Goal: Communication & Community: Answer question/provide support

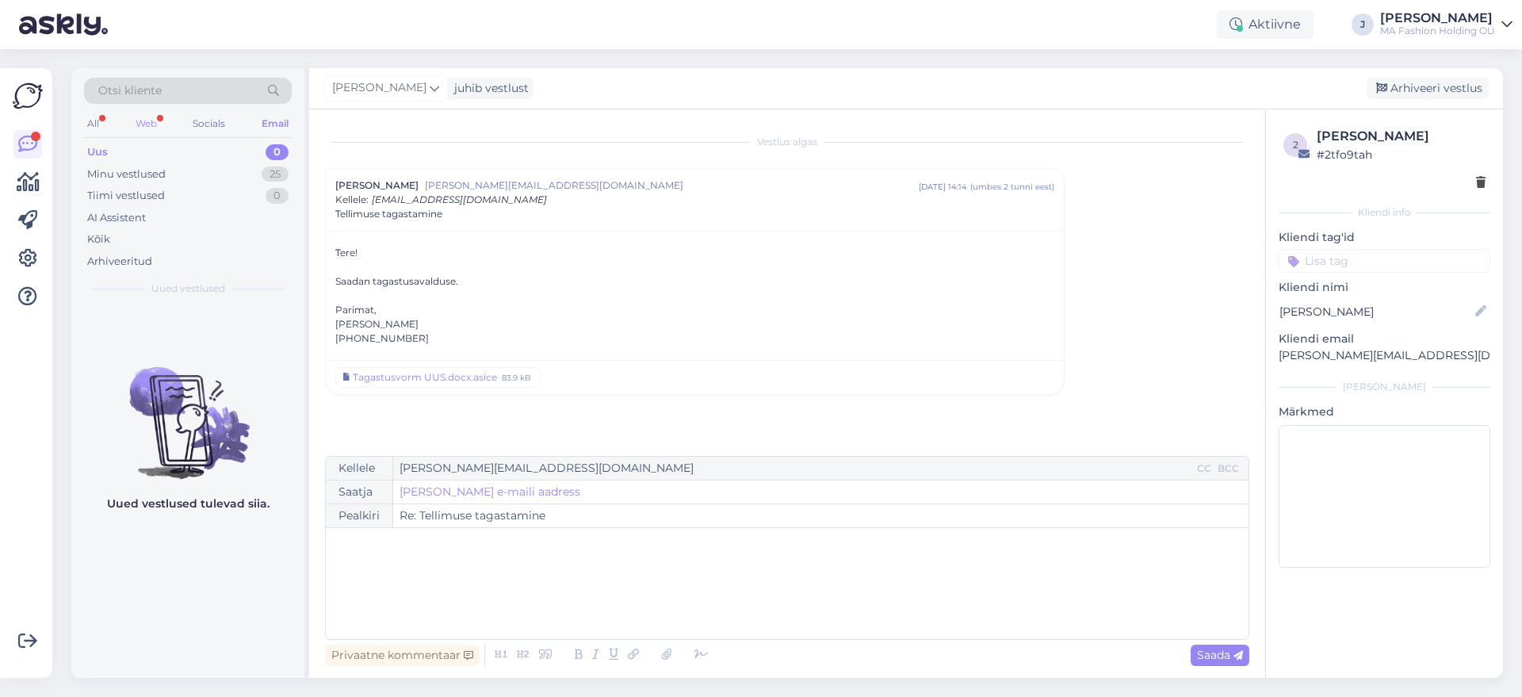
click at [157, 130] on div "All Web Socials Email" at bounding box center [188, 125] width 208 height 25
click at [147, 124] on div "Web" at bounding box center [146, 123] width 28 height 21
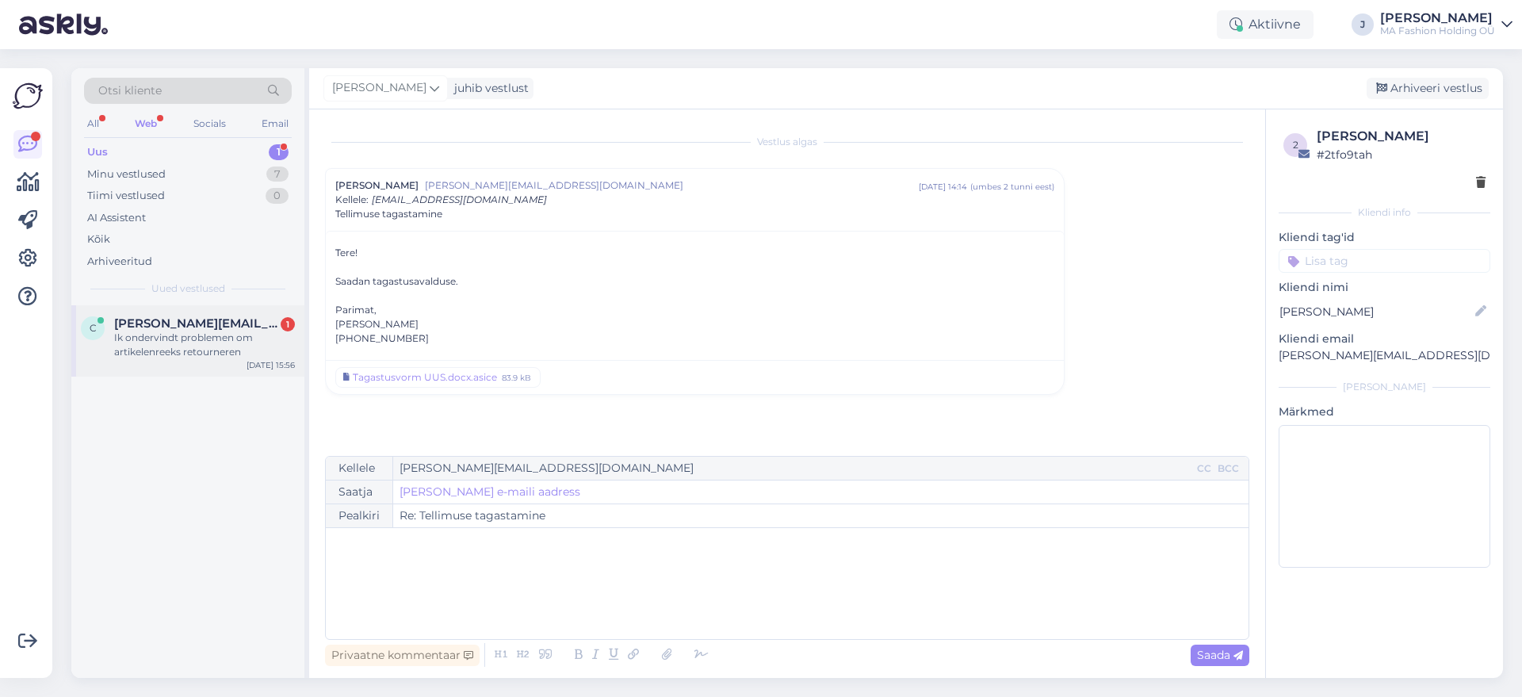
click at [229, 312] on div "C [PERSON_NAME][EMAIL_ADDRESS][DOMAIN_NAME] 1 Ik ondervindt problemen om artike…" at bounding box center [187, 340] width 233 height 71
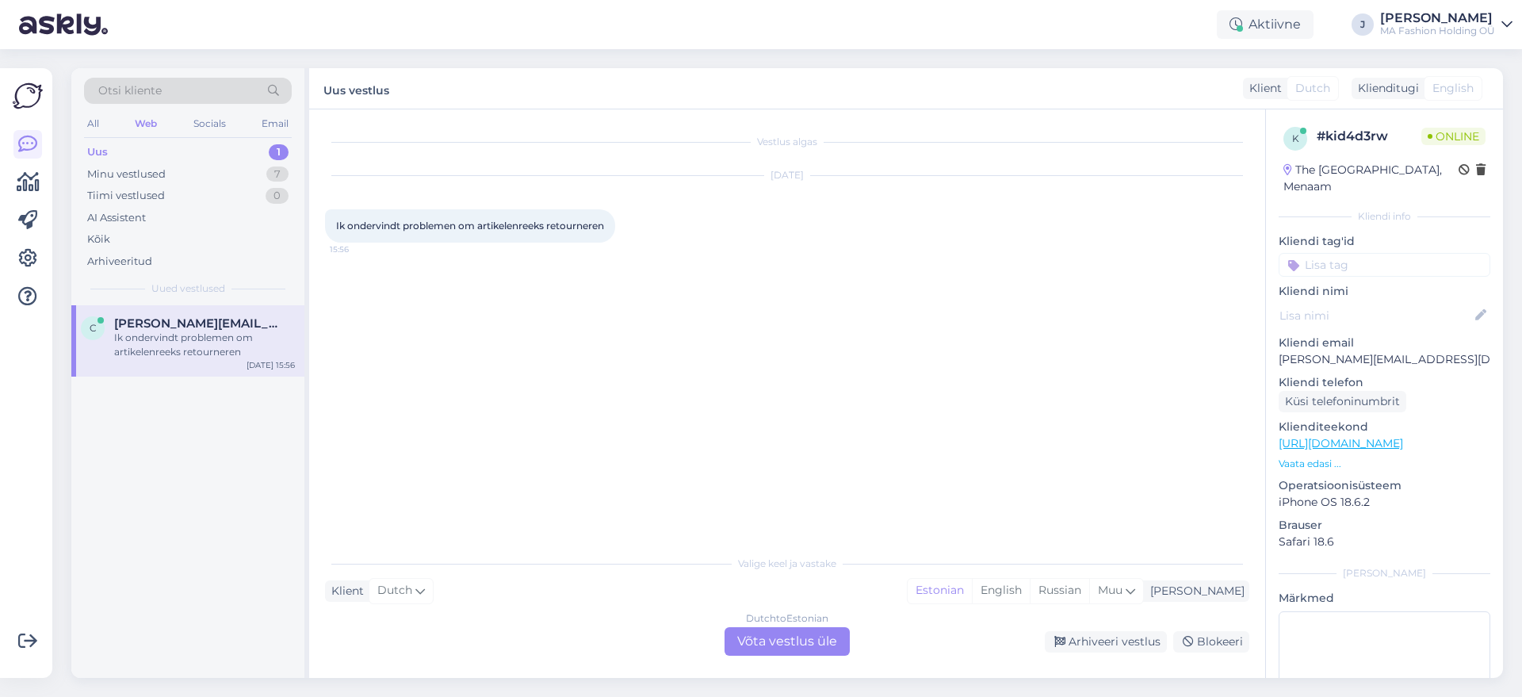
click at [472, 225] on span "Ik ondervindt problemen om artikelenreeks retourneren" at bounding box center [470, 226] width 268 height 12
copy div "Ik ondervindt problemen om artikelenreeks retourneren 15:56"
click at [408, 220] on span "Ik ondervindt problemen om artikelenreeks retourneren" at bounding box center [470, 226] width 268 height 12
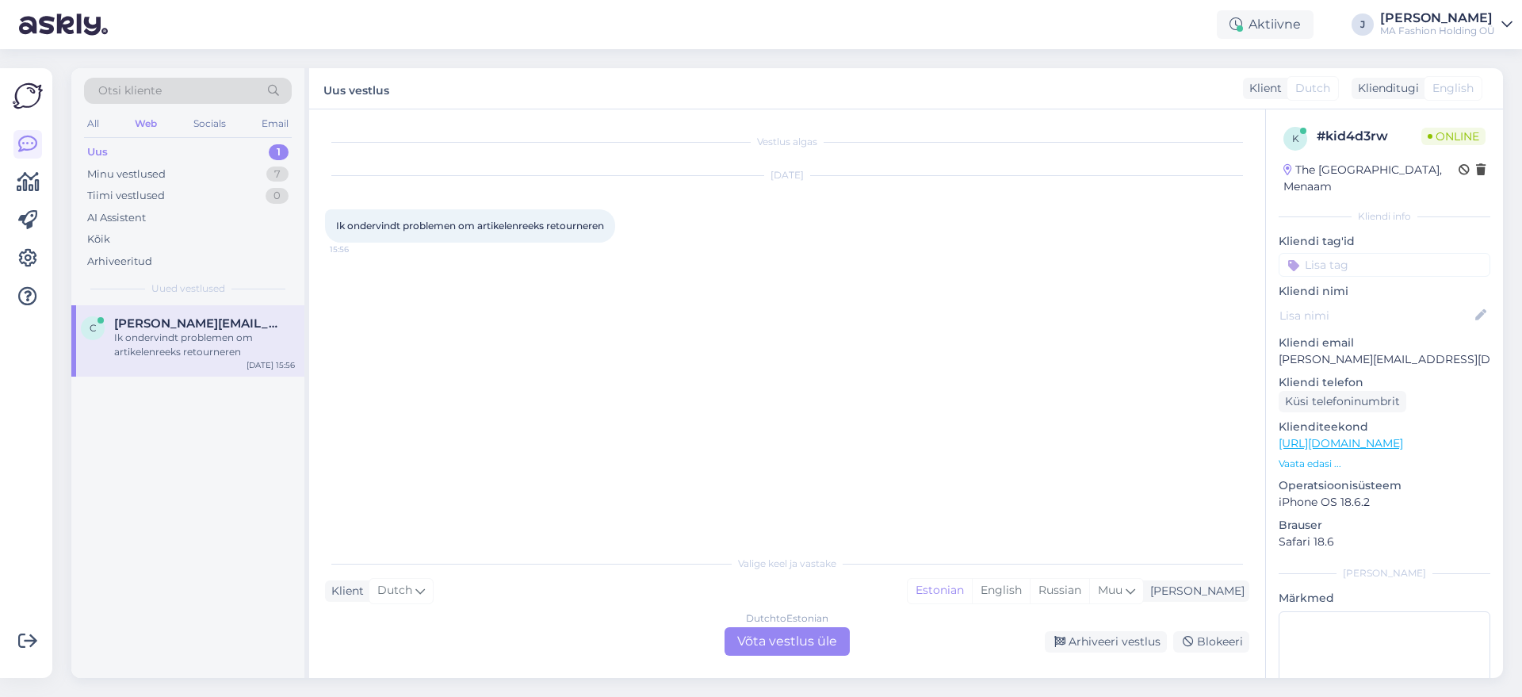
click at [782, 645] on div "Dutch to Estonian Võta vestlus üle" at bounding box center [787, 641] width 125 height 29
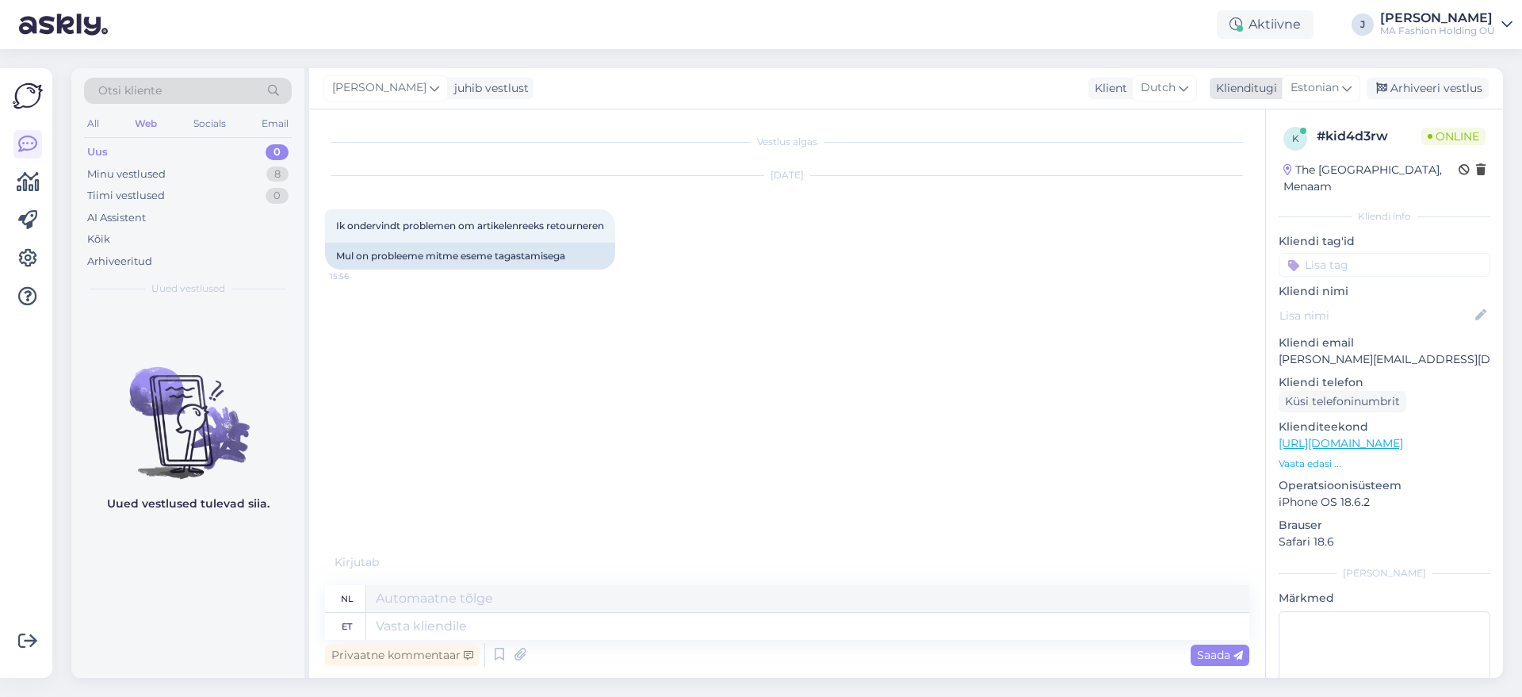
click at [1336, 88] on span "Estonian" at bounding box center [1315, 87] width 48 height 17
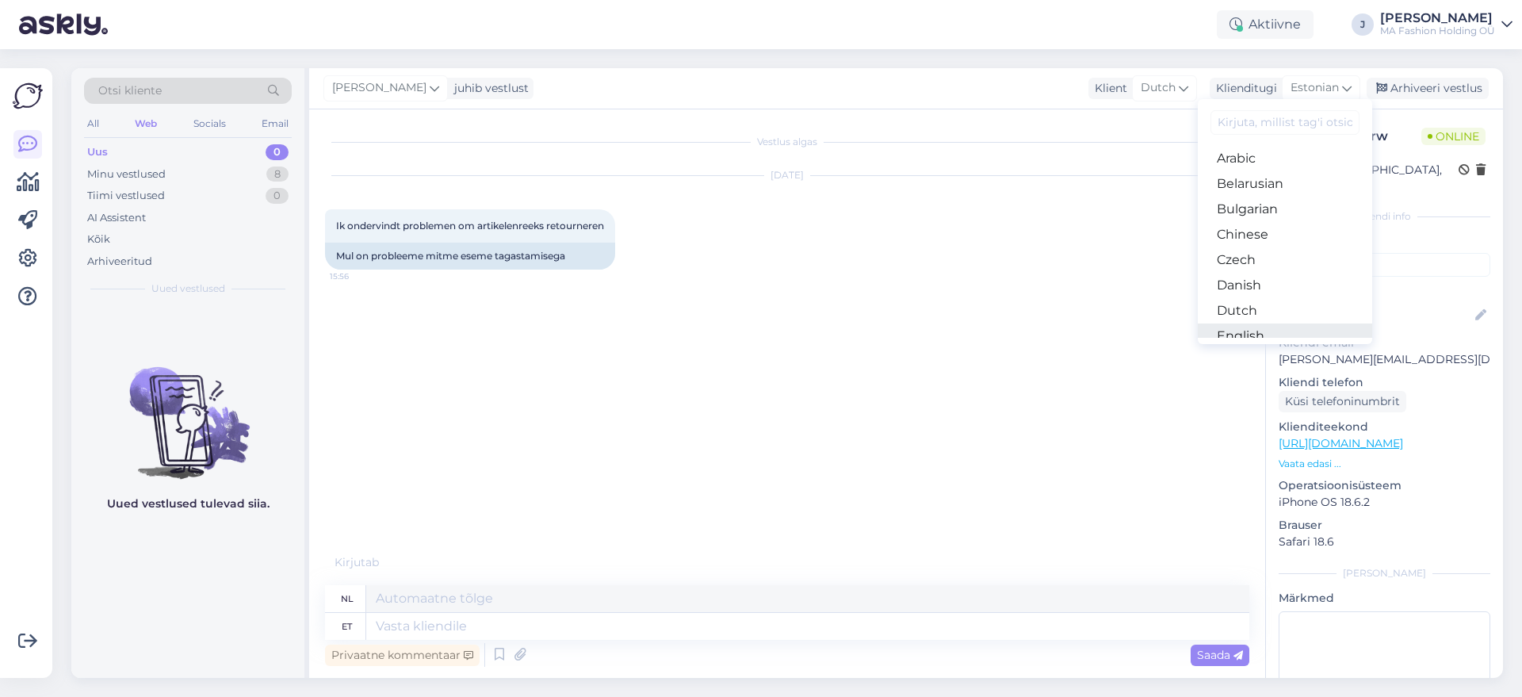
click at [1264, 335] on link "English" at bounding box center [1285, 335] width 174 height 25
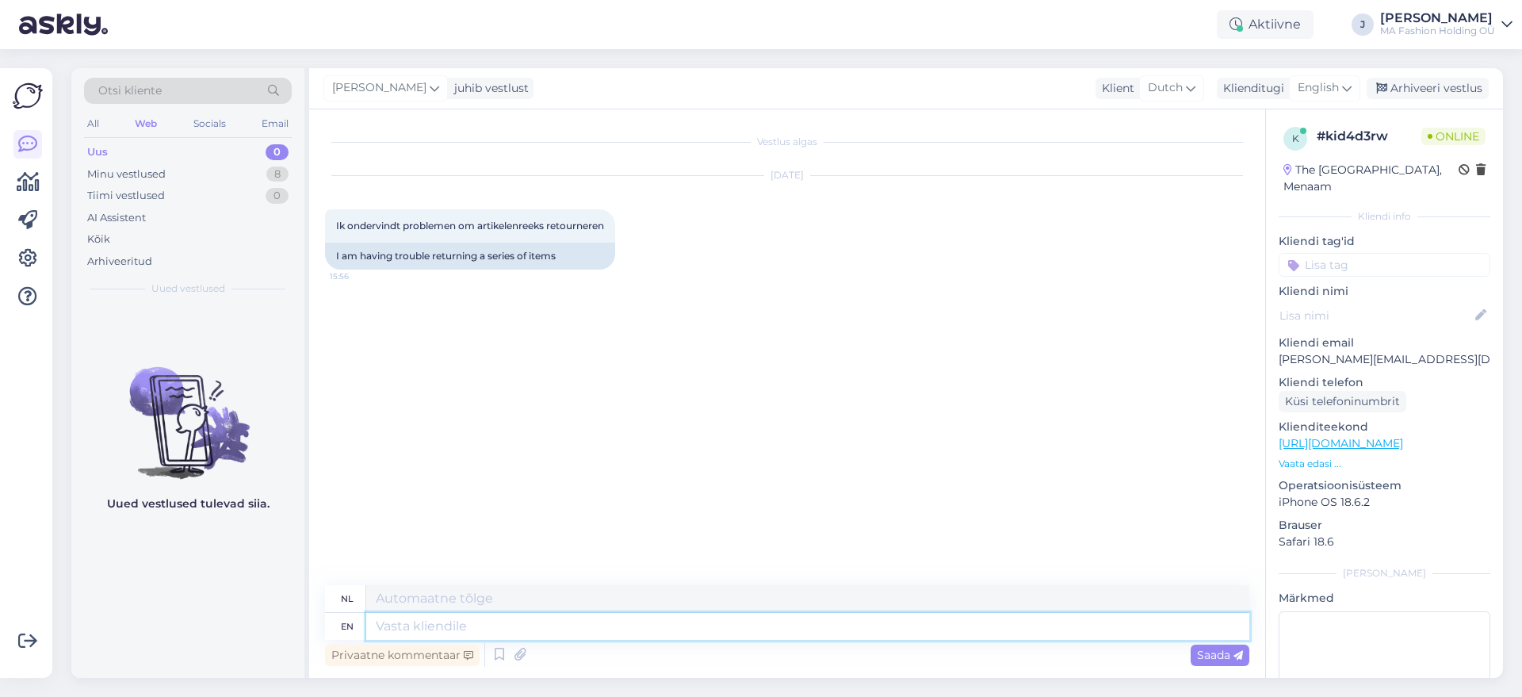
click at [528, 629] on textarea at bounding box center [807, 626] width 883 height 27
type textarea "Hello,"
type textarea "Hallo,"
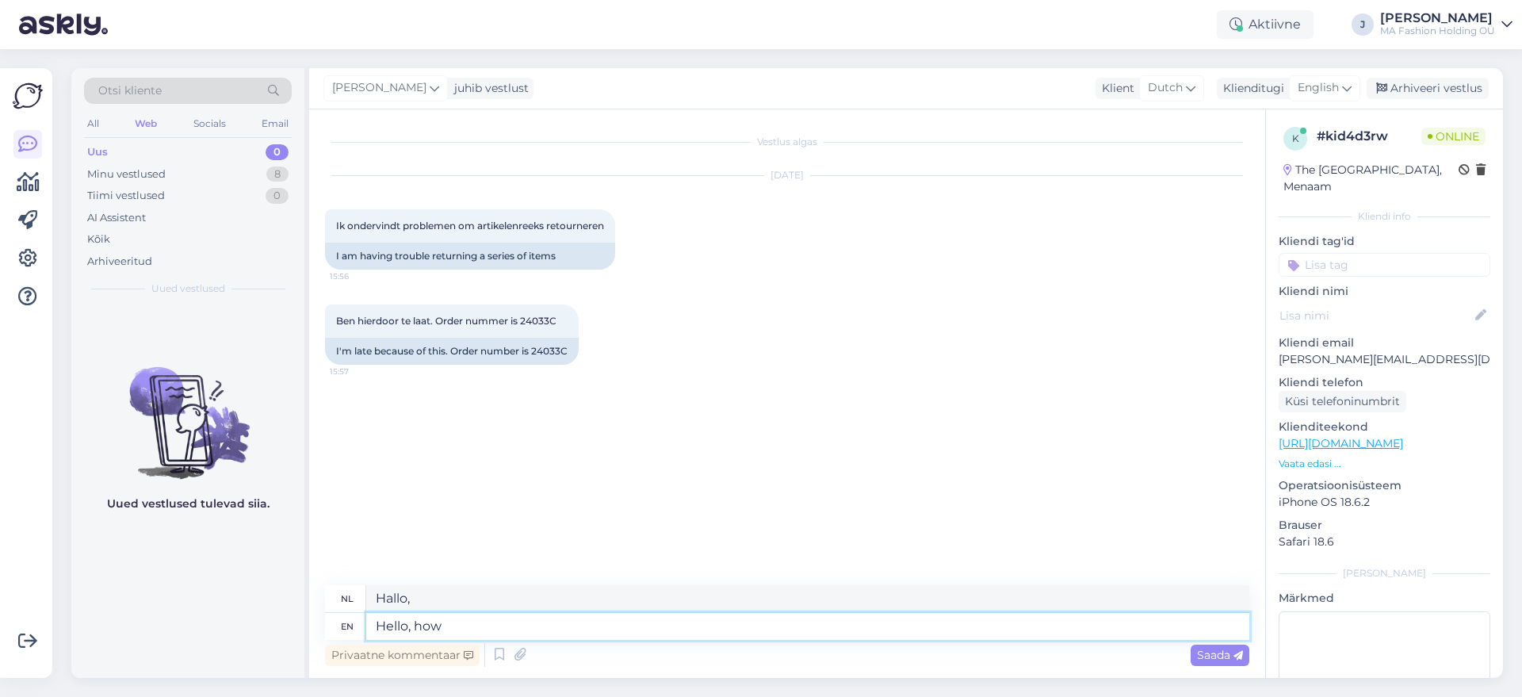
type textarea "Hello, how"
type textarea "Hallo, hoe"
type textarea "Hello, how"
drag, startPoint x: 476, startPoint y: 627, endPoint x: 176, endPoint y: 629, distance: 299.7
click at [198, 629] on div "Otsi kliente All Web Socials Email Uus 0 Minu vestlused 8 Tiimi vestlused 0 AI …" at bounding box center [787, 373] width 1432 height 610
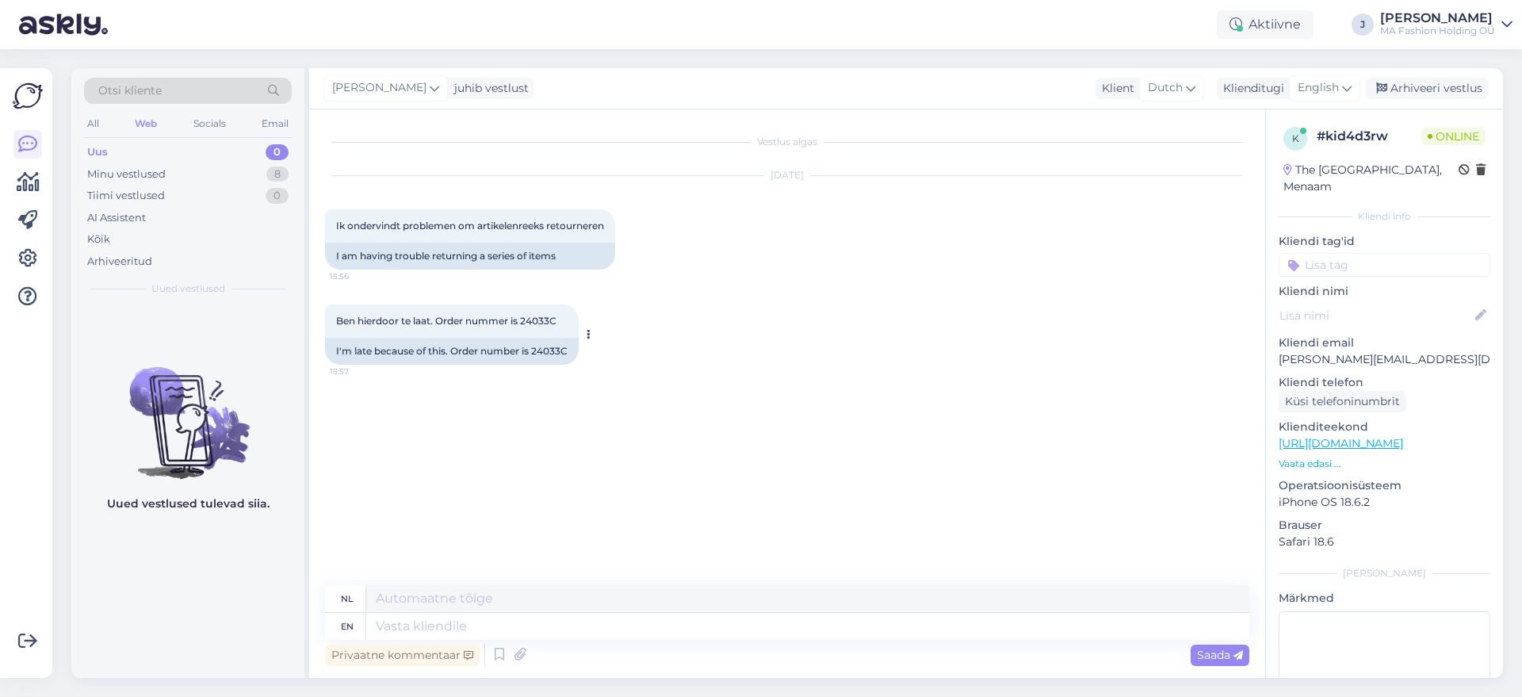
click at [542, 347] on div "I'm late because of this. Order number is 24033C" at bounding box center [452, 351] width 254 height 27
copy div "24033C"
click at [413, 455] on div "Can I still return something?" at bounding box center [426, 446] width 202 height 27
click at [411, 448] on div "Can I still return something?" at bounding box center [426, 446] width 202 height 27
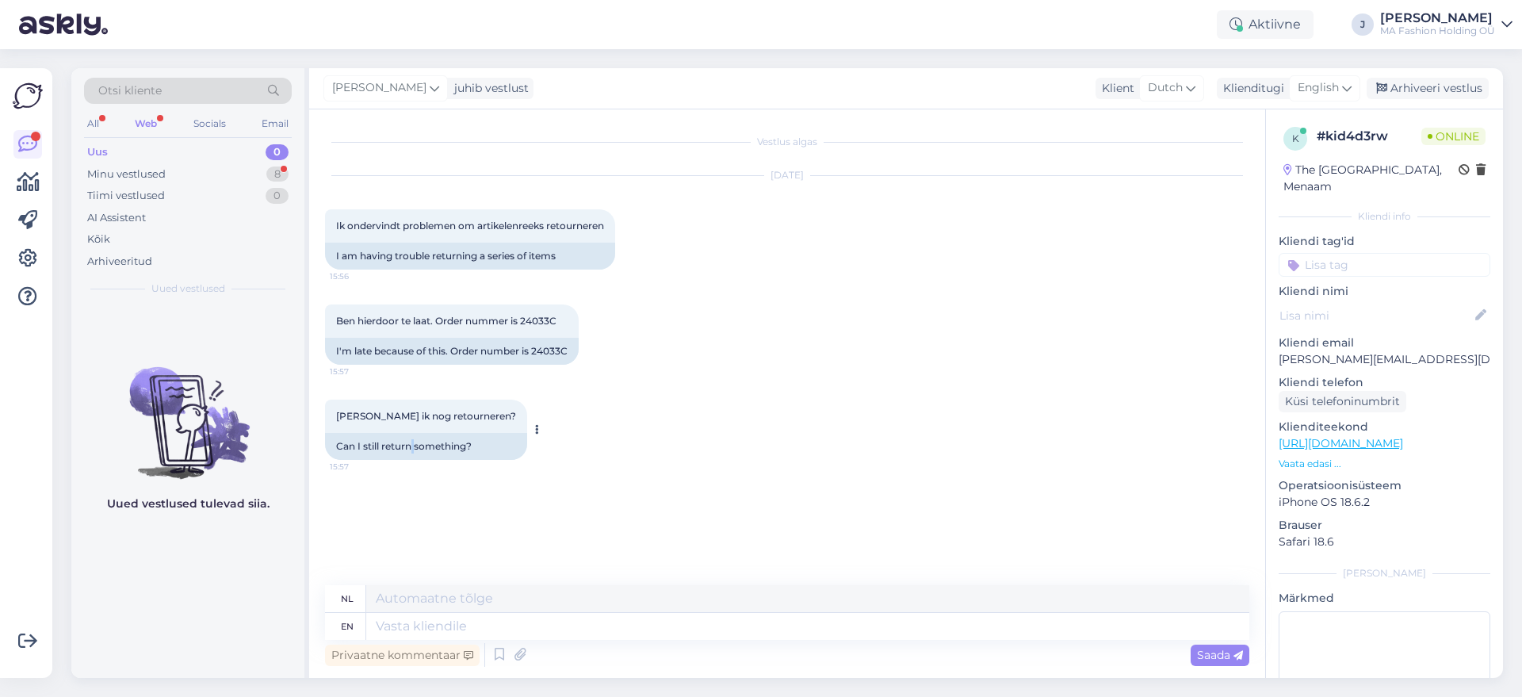
click at [411, 448] on div "Can I still return something?" at bounding box center [426, 446] width 202 height 27
click at [407, 251] on div "I am having trouble returning a series of items" at bounding box center [470, 256] width 290 height 27
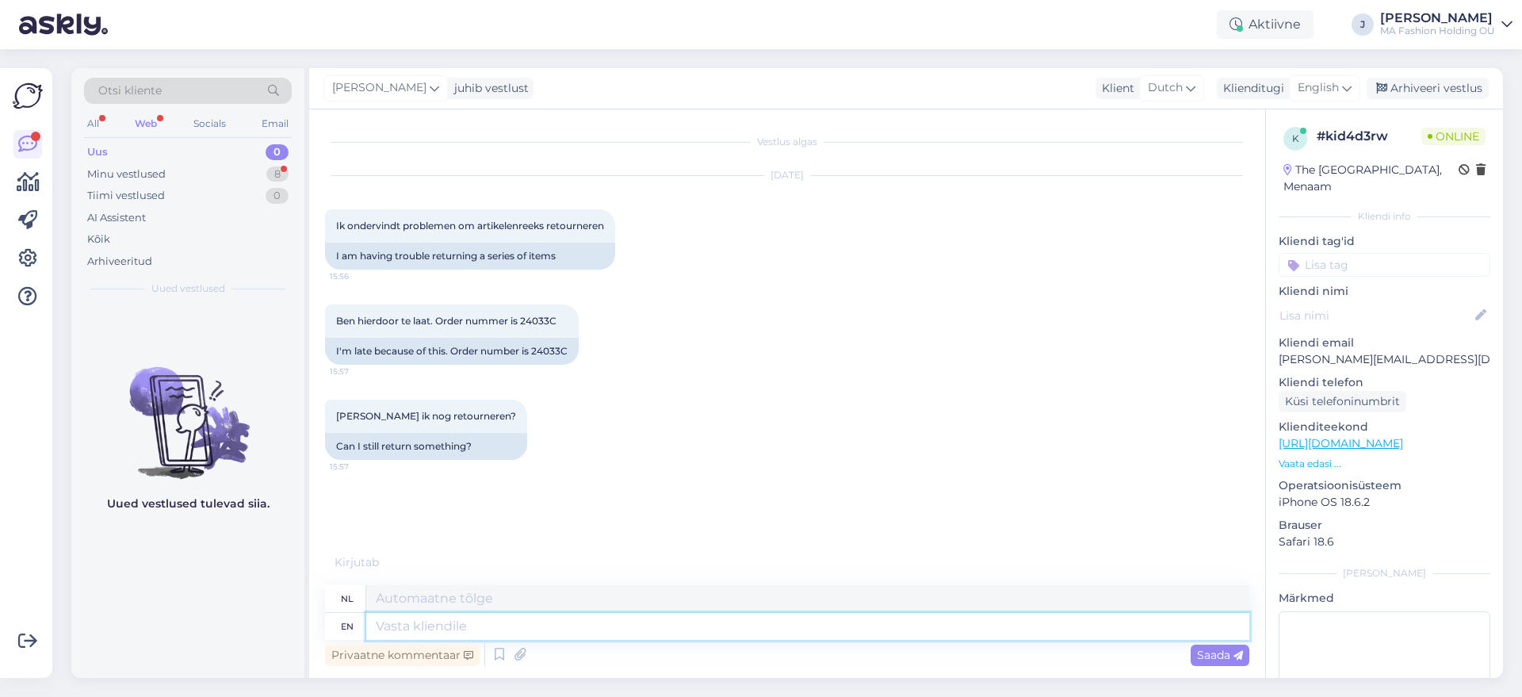
click at [654, 627] on textarea at bounding box center [807, 626] width 883 height 27
type textarea "Hello"
type textarea "Hel"
type textarea "Hello,"
type textarea "Hallo,"
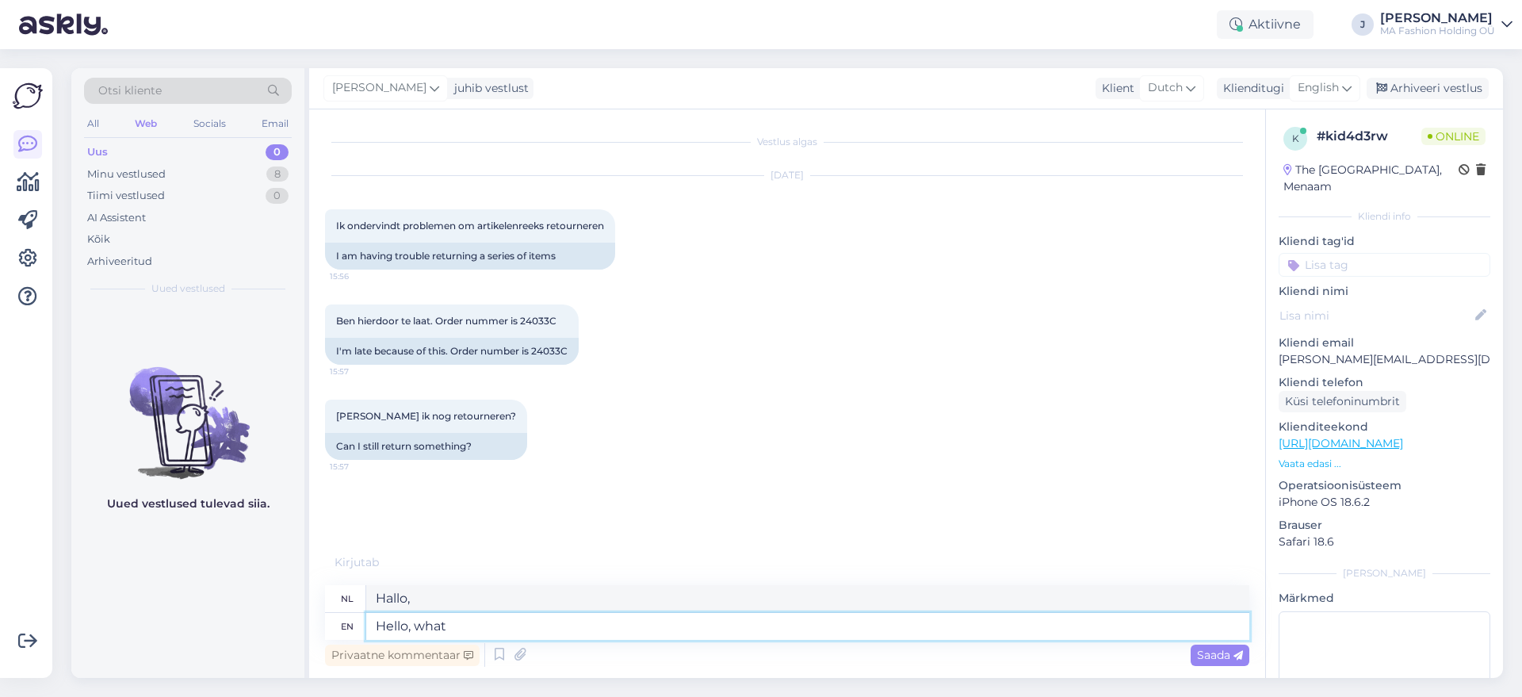
type textarea "Hello, what"
type textarea "Hallo, wat"
type textarea "Hello, what was t"
type textarea "Hallo, wat was het?"
type textarea "Hello, what was the"
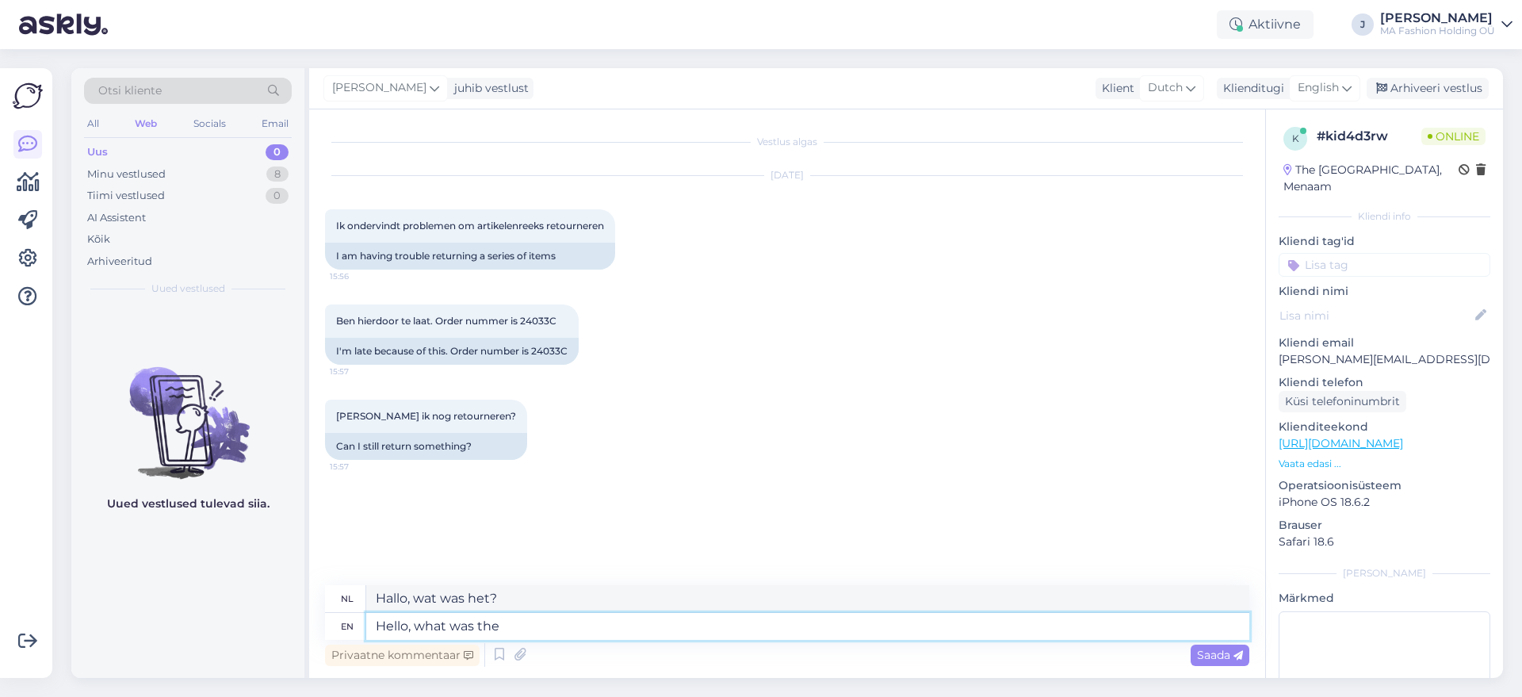
type textarea "Hallo, wat was de"
type textarea "Hello, what was the issue"
type textarea "Hallo, wat was het probleem?"
type textarea "Hello, what was the issue with"
type textarea "Hallo, wat was het probleem met"
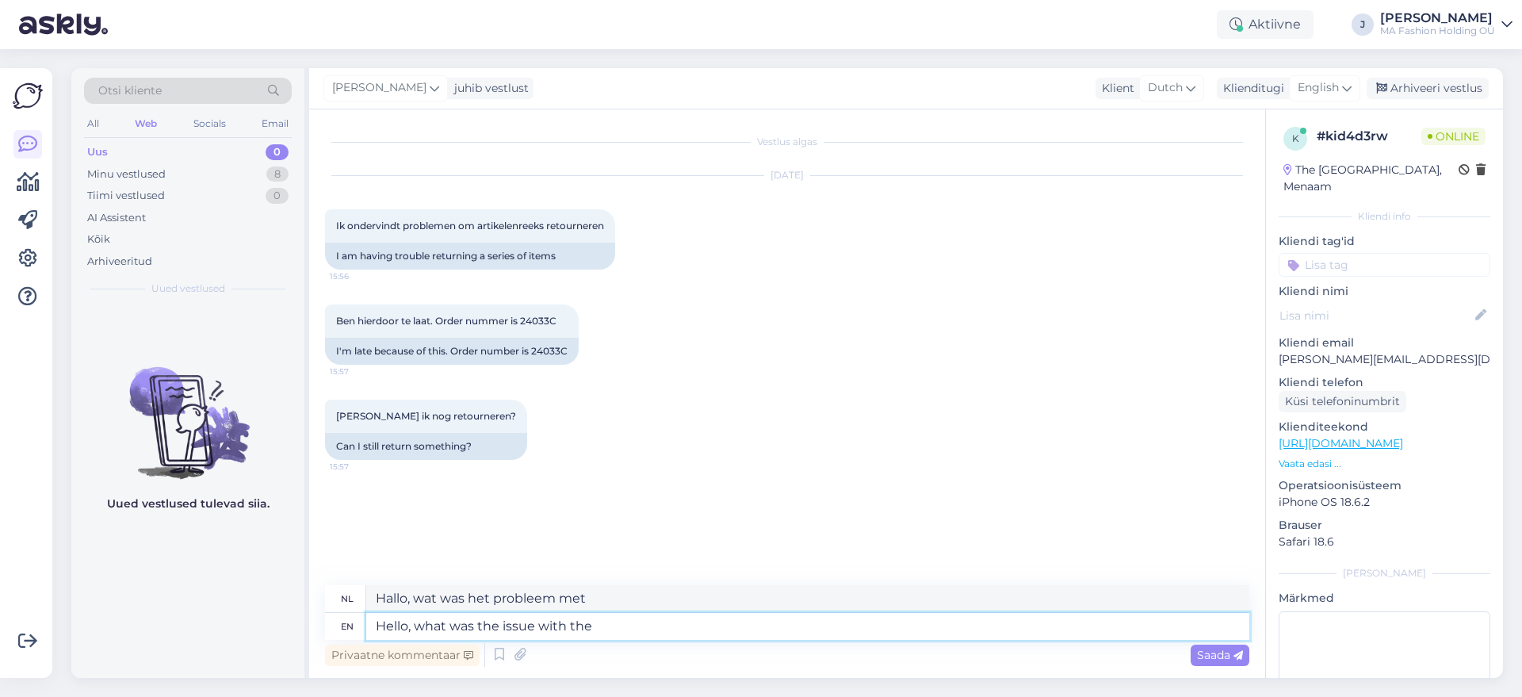
type textarea "Hello, what was the issue with the"
type textarea "Hallo, wat was het probleem met de"
type textarea "Hello, what was the issue with the return"
type textarea "Hallo, wat was het probleem met de retourzending?"
type textarea "Hello, what was the issue with the return? Is t"
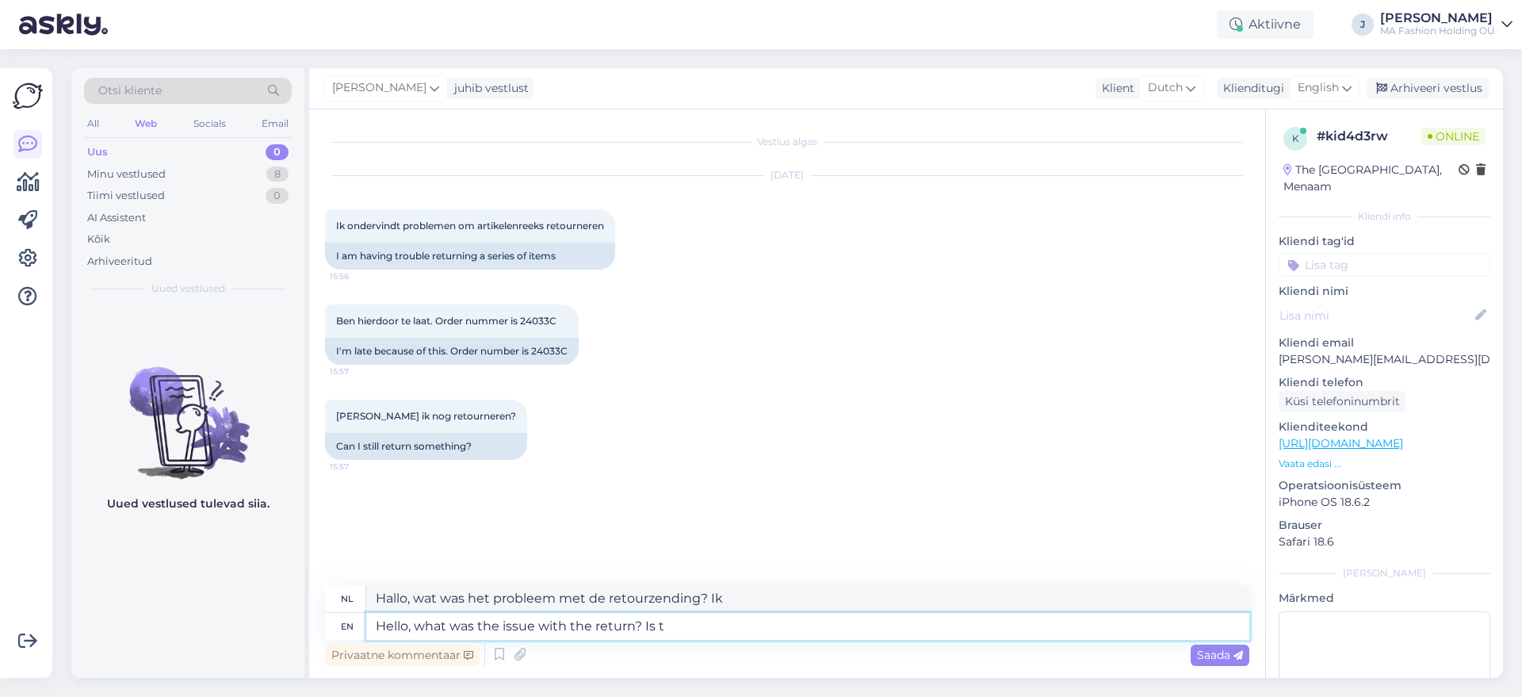
type textarea "Hallo, wat was het probleem met de retourzending? Is"
type textarea "Hello, what was the issue with the return? Is there"
type textarea "Hallo, wat was het probleem met de retourzending? Is er"
type textarea "Hello, what was the issue with the return? Is there something"
type textarea "Hallo, wat was het probleem met de retourzending? Is er iets?"
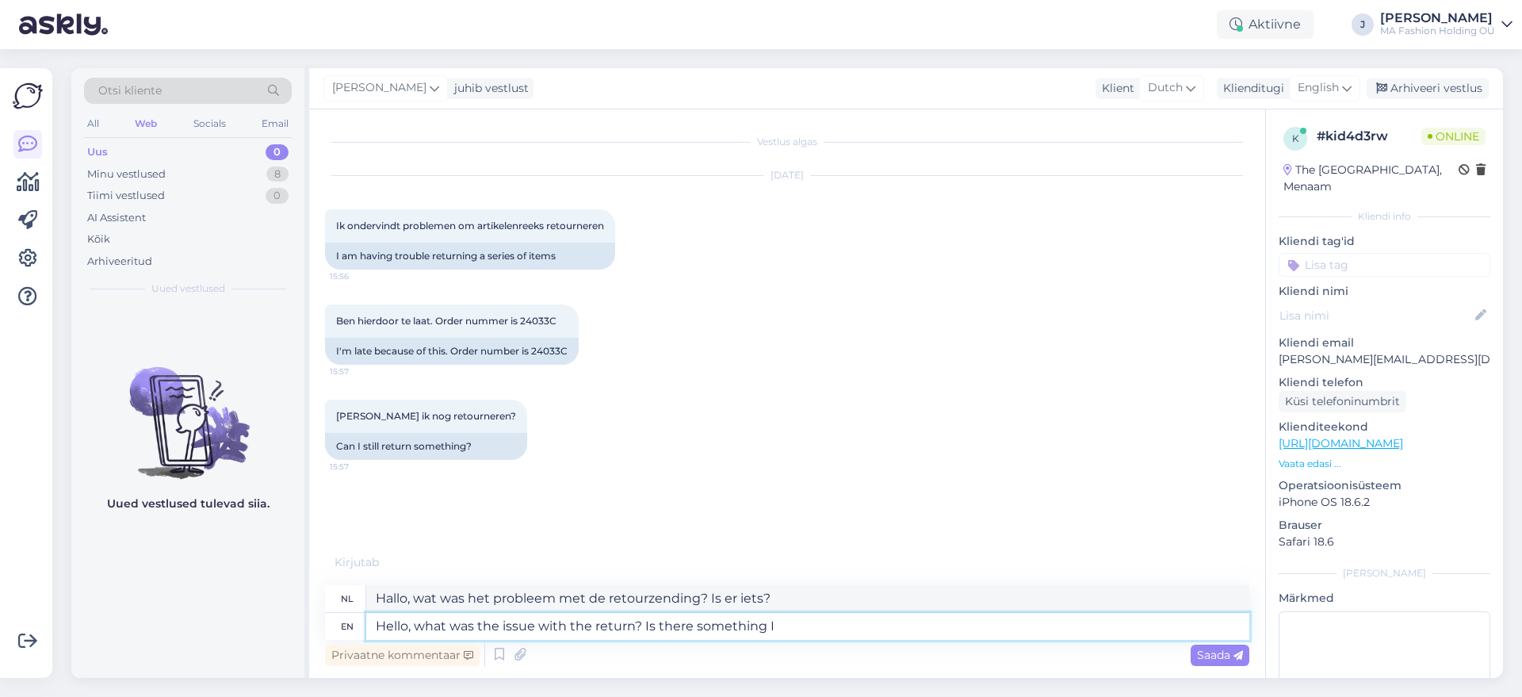
type textarea "Hello, what was the issue with the return? Is there something I"
type textarea "Hallo, wat was het probleem met de retourzending? Is er iets dat ik..."
type textarea "Hello, what was the issue with the return? Is there something I can"
type textarea "Hallo, wat was het probleem met de retourzending? Kan ik iets doen?"
type textarea "Hello, what was the issue with the return? Is there something I can help"
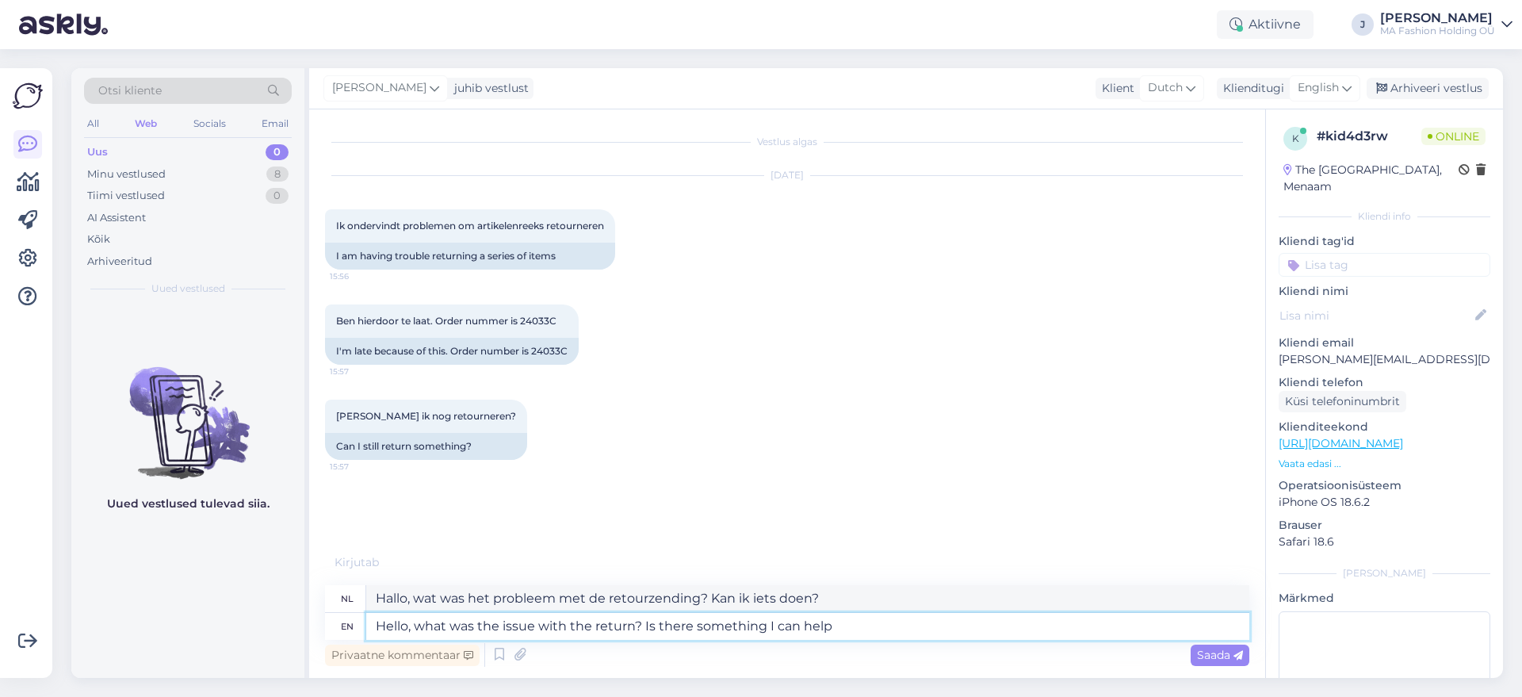
type textarea "Hallo, wat was het probleem met de retourzending? Kan ik ergens mee helpen?"
type textarea "Hello, what was the issue with the return? Is there something I can help with?"
type textarea "Hallo, wat was er met de retourzending aan de hand? Kan ik ergens mee helpen?"
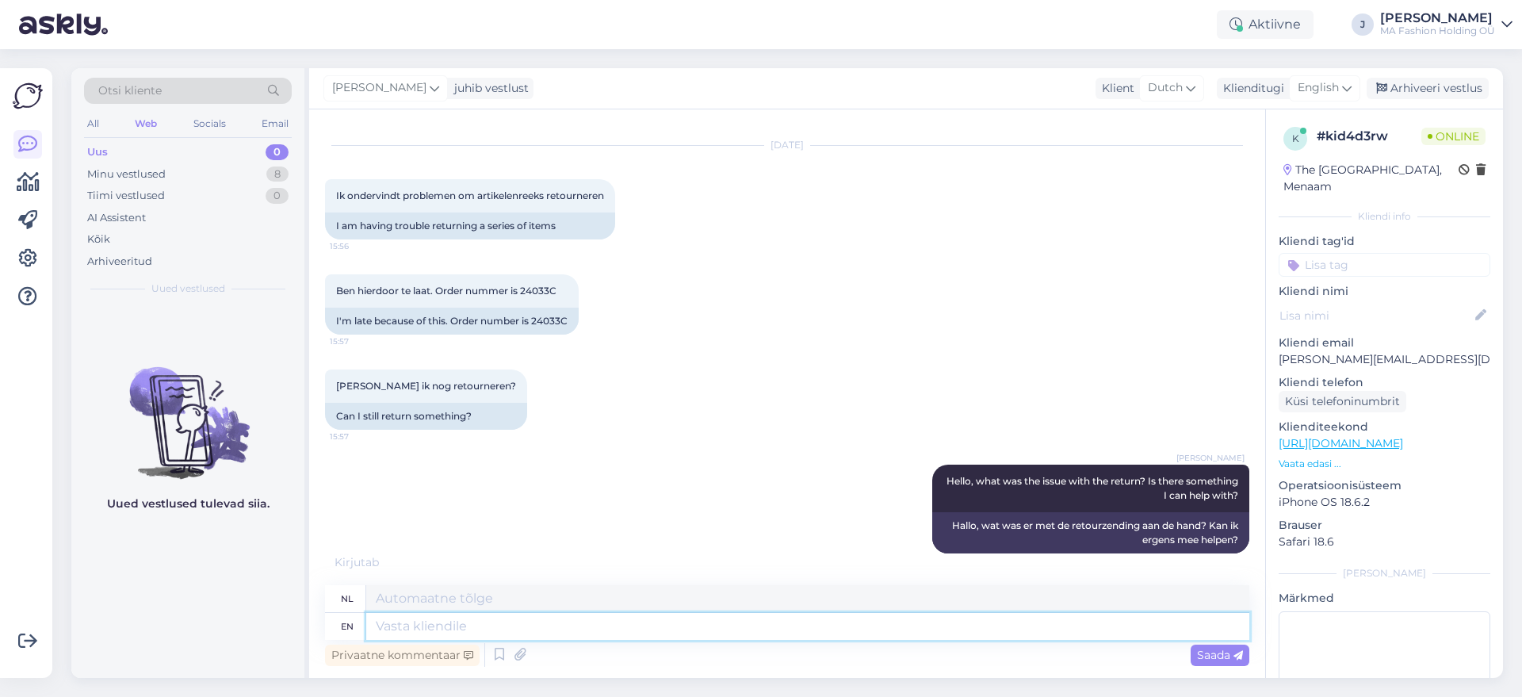
scroll to position [47, 0]
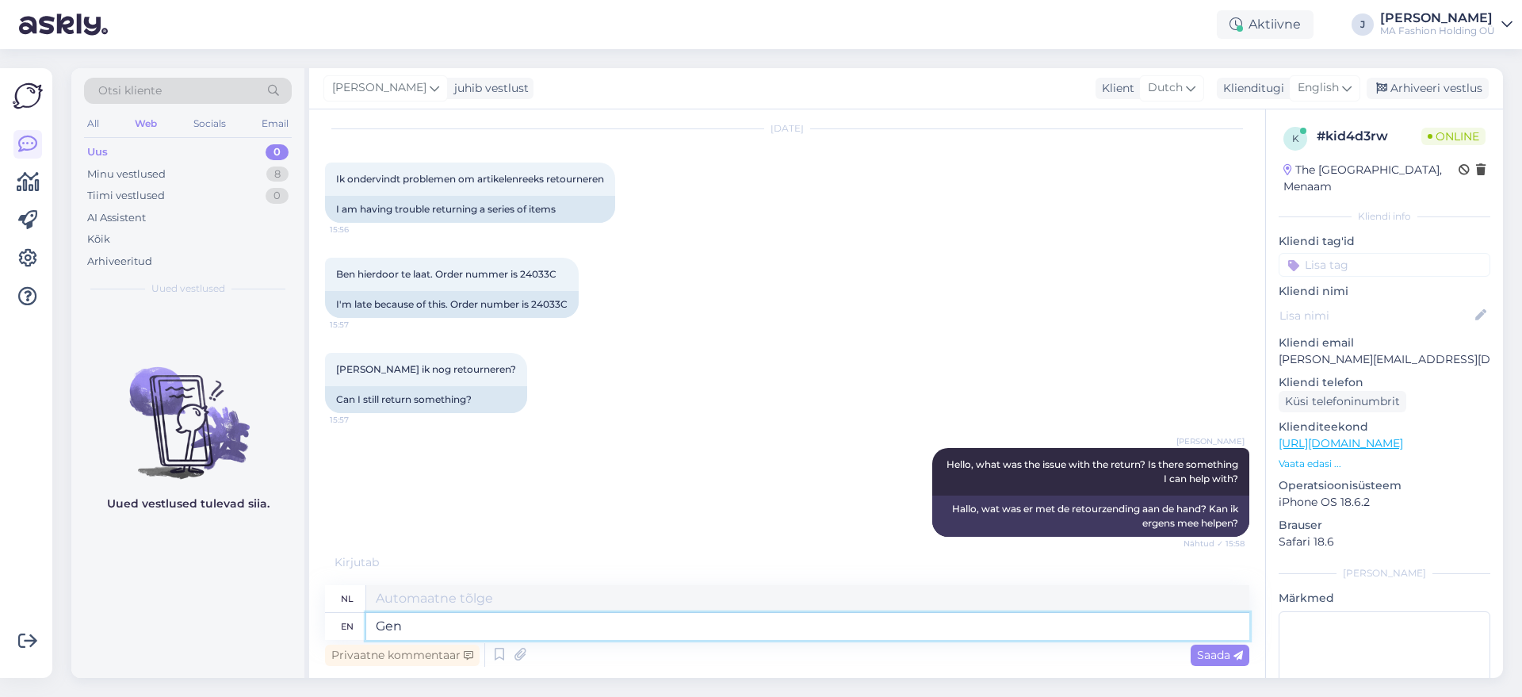
type textarea "Gene"
type textarea "Gen"
type textarea "G"
click at [596, 522] on div "[PERSON_NAME] Hello, what was the issue with the return? Is there something I c…" at bounding box center [787, 492] width 924 height 124
click at [585, 630] on textarea at bounding box center [807, 626] width 883 height 27
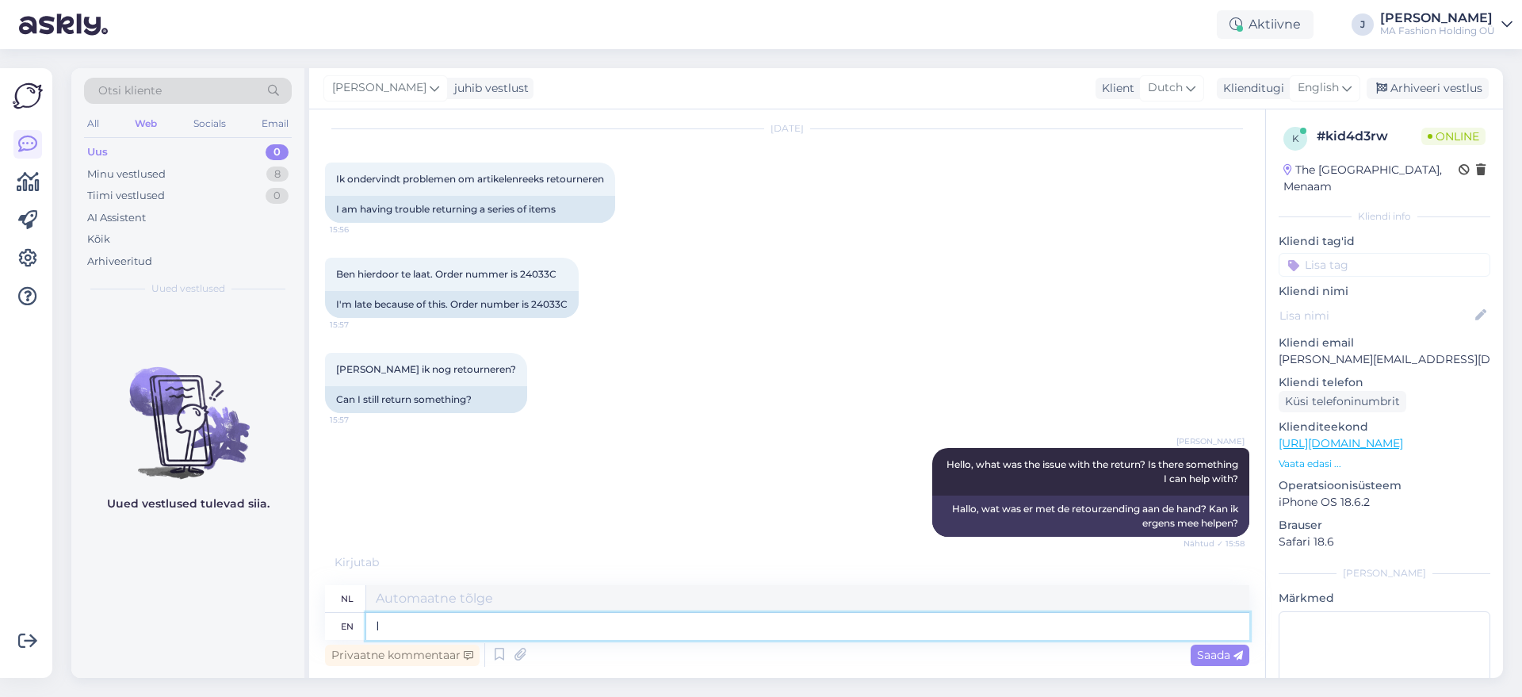
type textarea "I c"
type textarea "I"
type textarea "I s"
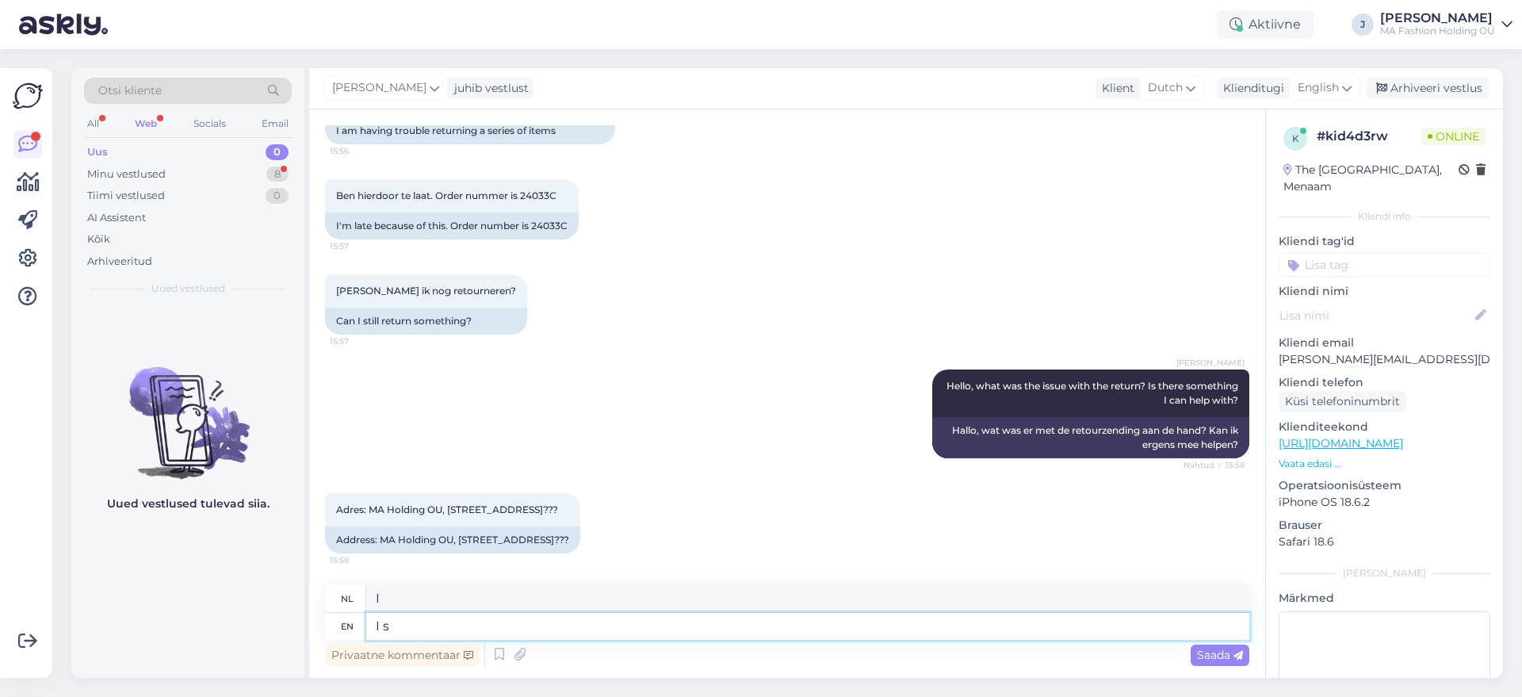
type textarea "Is"
type textarea "I"
type textarea "Yes,"
type textarea "Ja,"
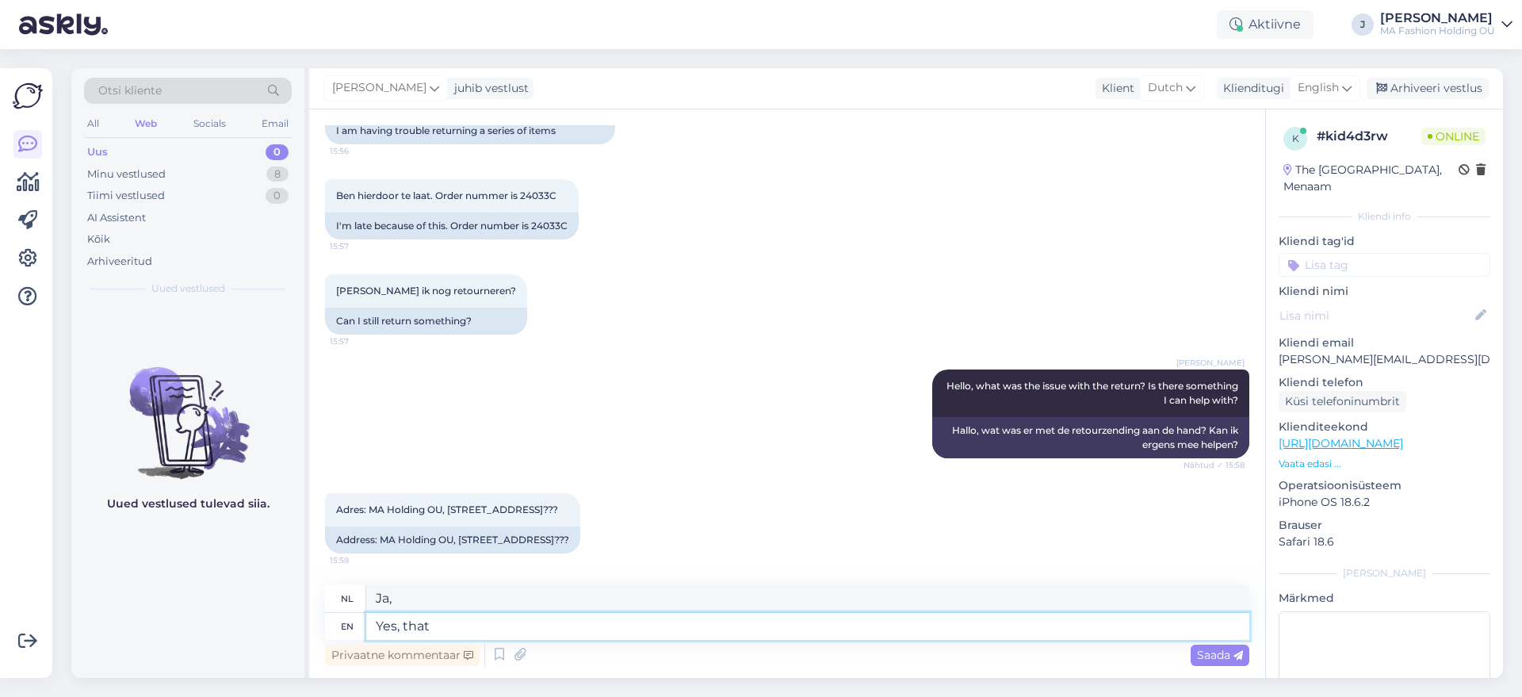
type textarea "Yes, that"
type textarea "Ja, dat"
type textarea "Yes, that is"
type textarea "Ja, dat is het"
type textarea "Yes, that is correct"
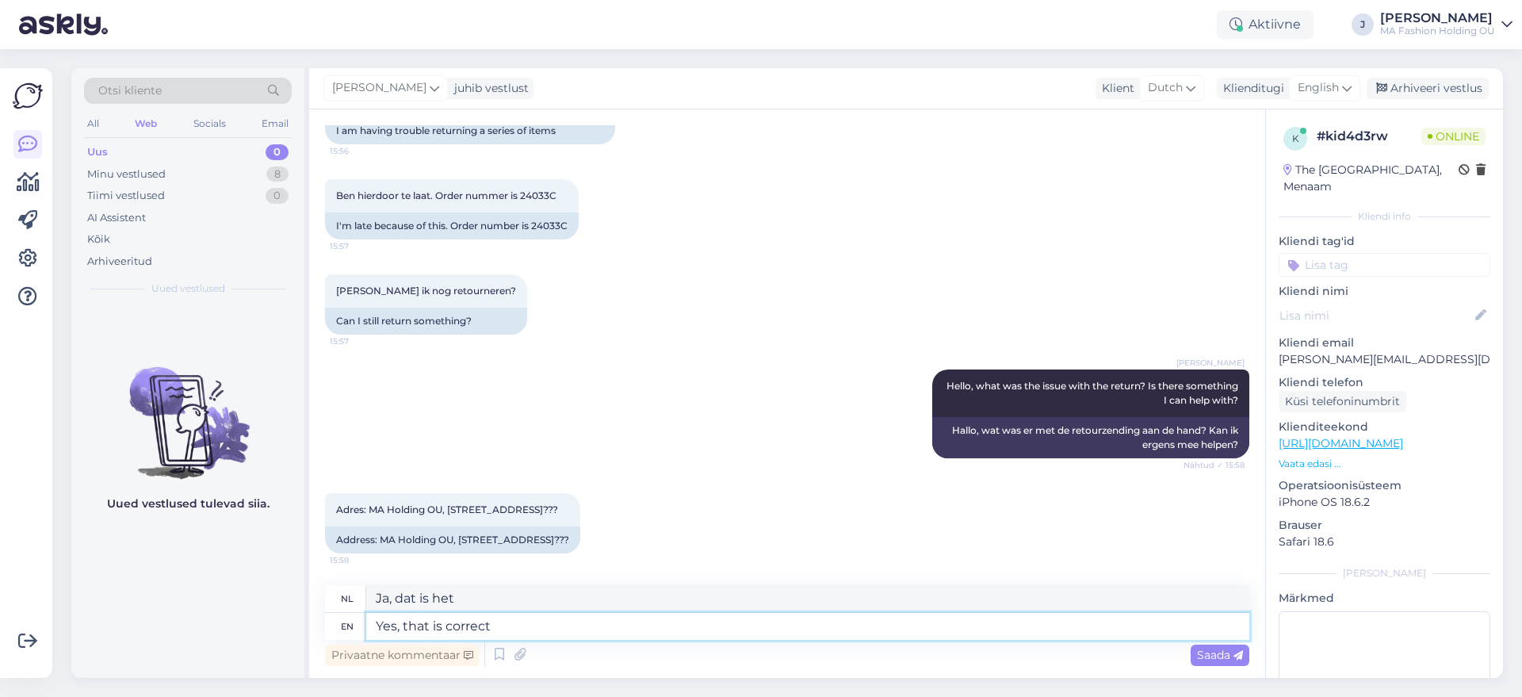
type textarea "Ja, dat klopt."
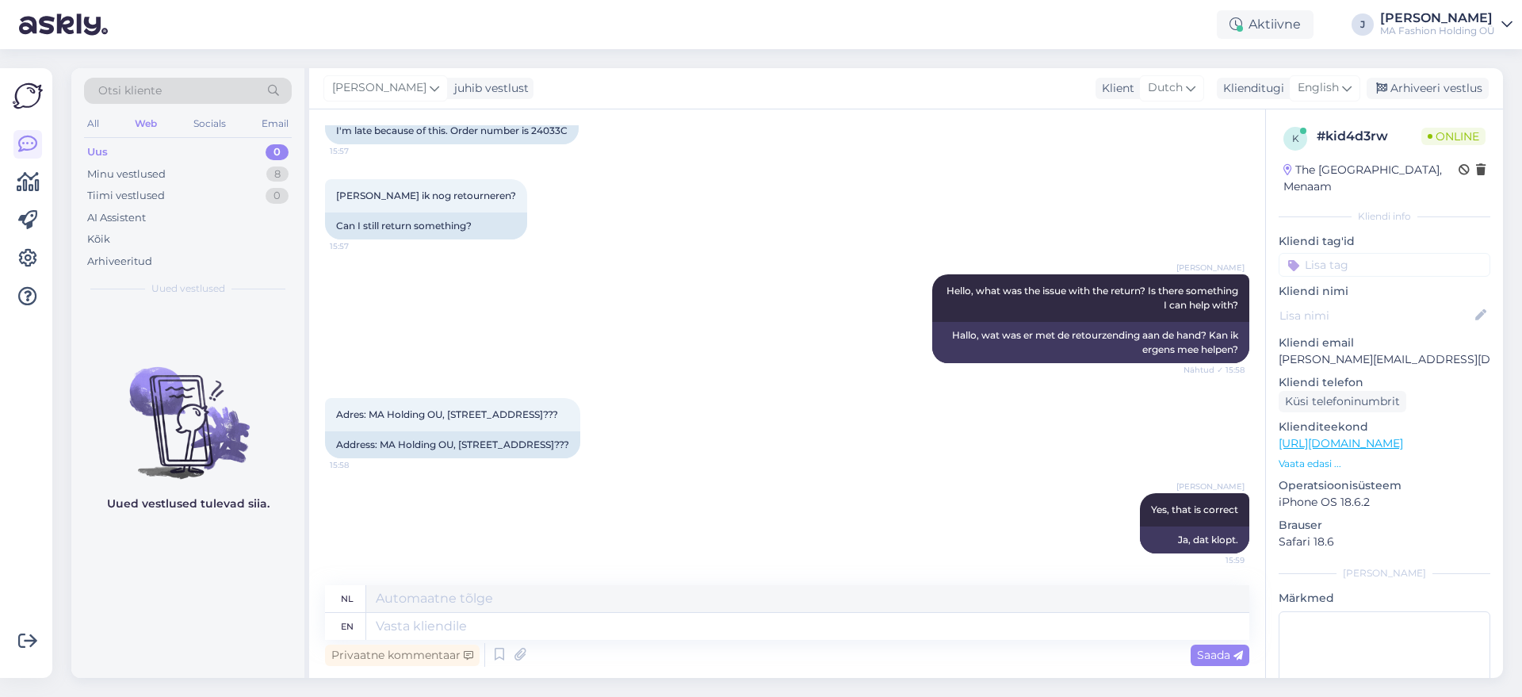
click at [475, 578] on div "Vestlus algas [DATE] Ik ondervindt problemen om artikelenreeks retourneren 15:5…" at bounding box center [787, 393] width 956 height 568
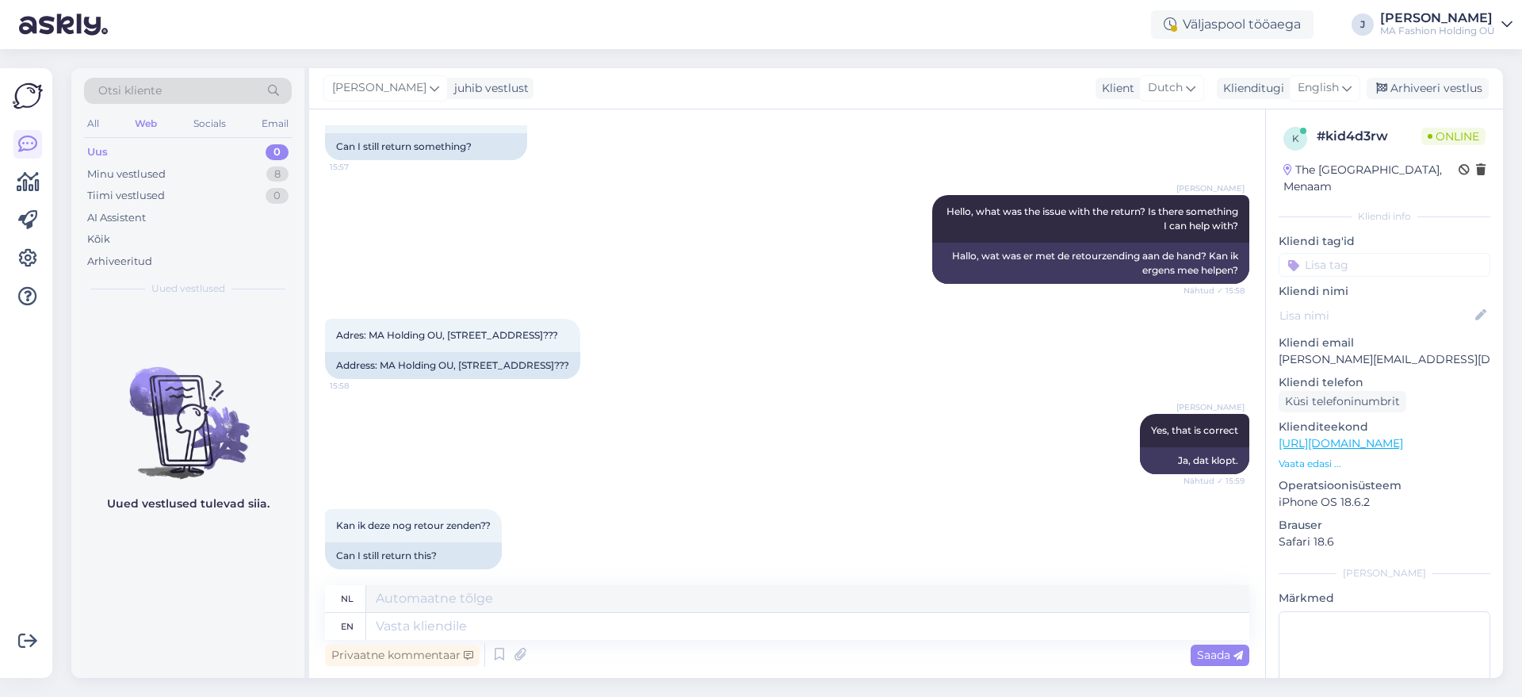
scroll to position [316, 0]
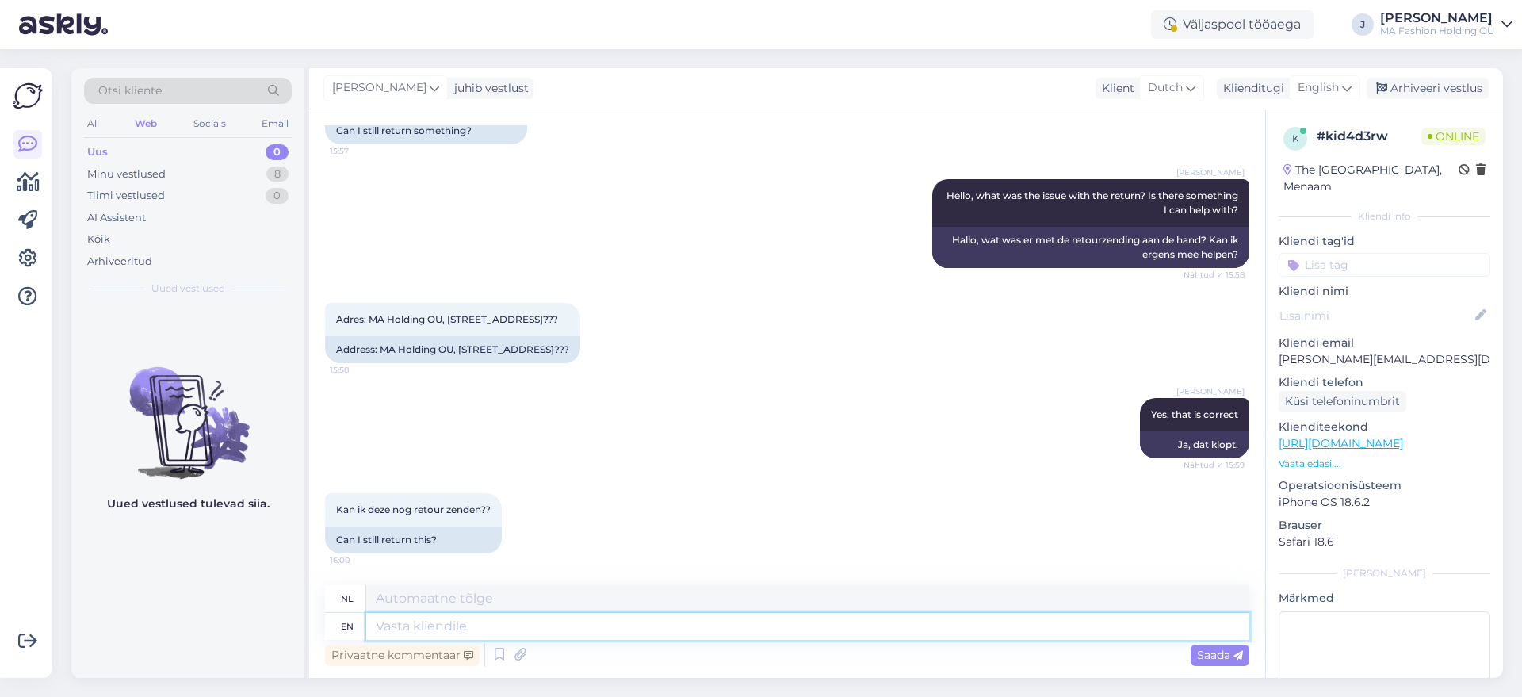
click at [549, 631] on textarea at bounding box center [807, 626] width 883 height 27
type textarea "I c"
type textarea "I"
type textarea "I cna s"
type textarea "Ik kan"
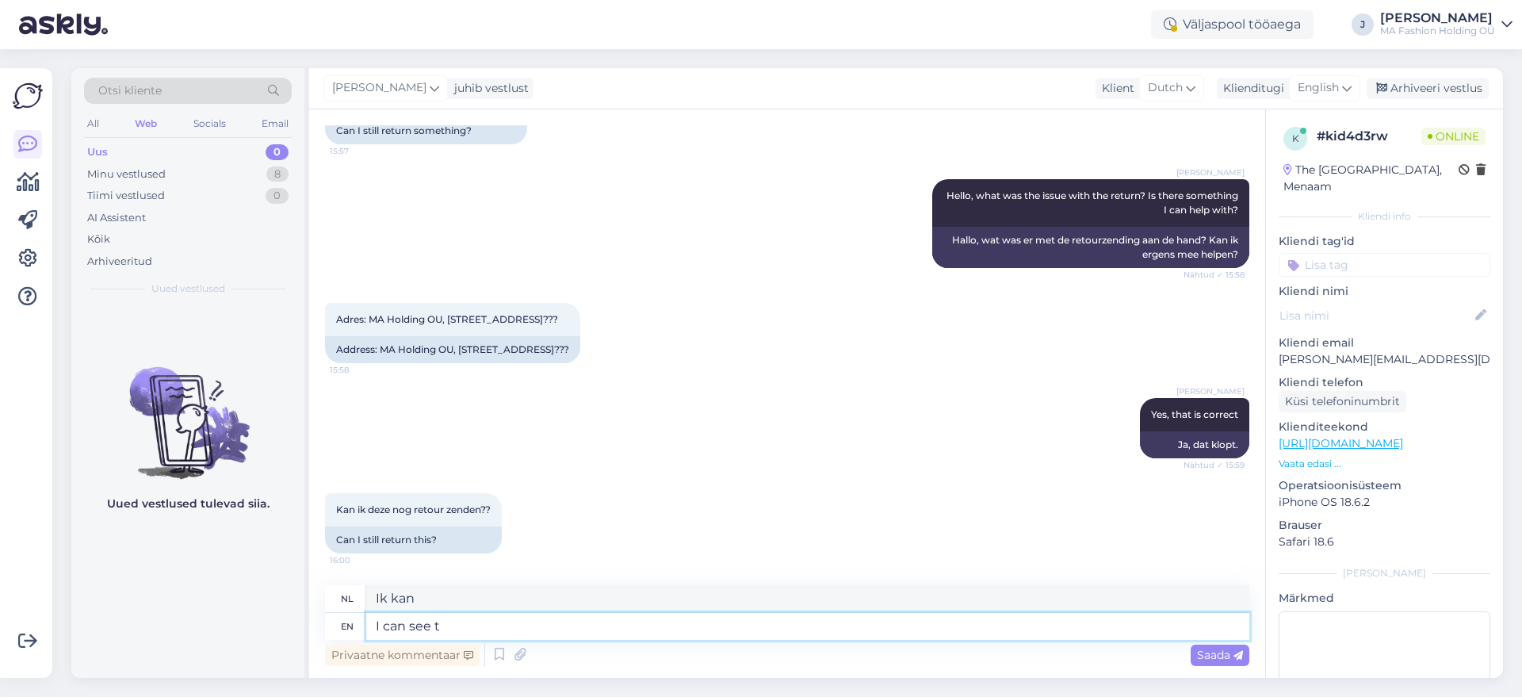
type textarea "I can see th"
type textarea "Ik kan zien"
type textarea "I can see that"
type textarea "Ik kan dat zien"
type textarea "I can see that you"
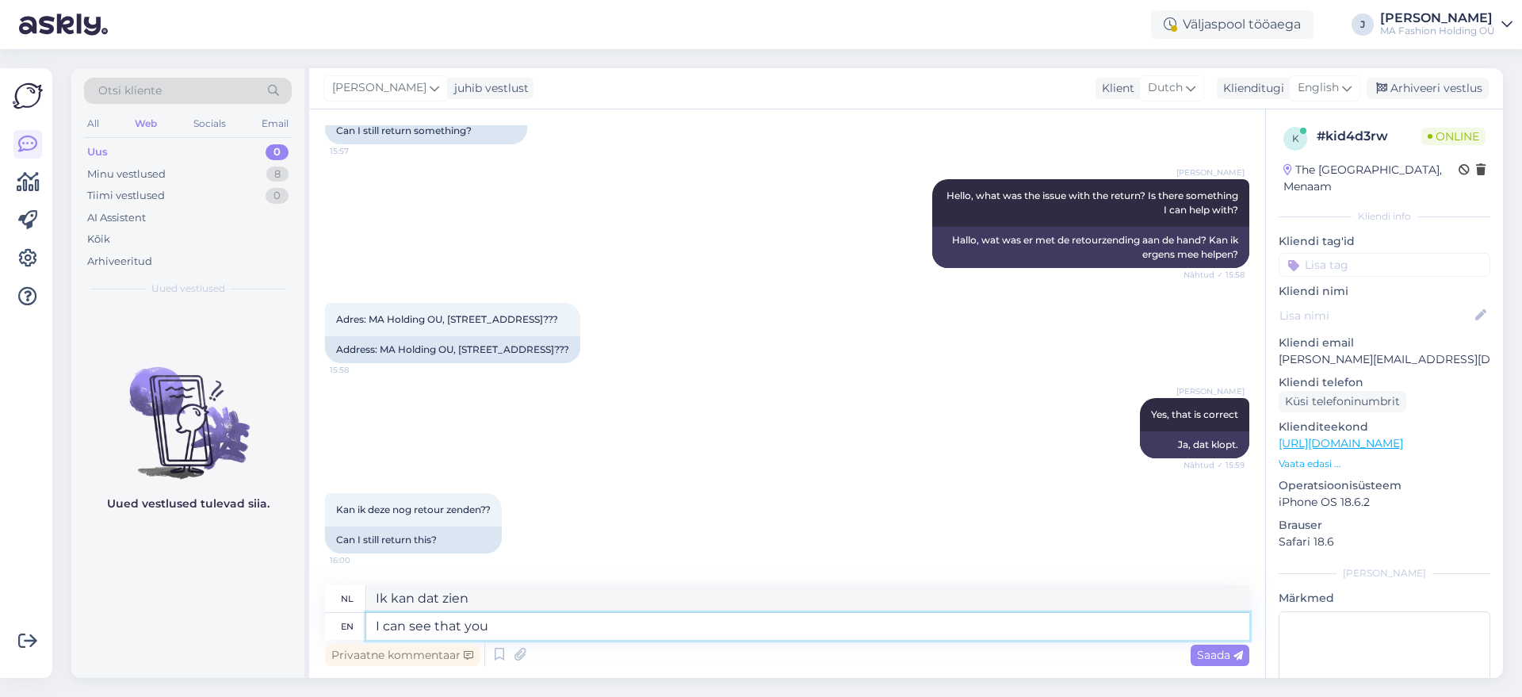
type textarea "Ik zie dat je"
type textarea "I can see that you have receive t"
type textarea "Ik zie dat je hebt ontvangen"
type textarea "I can see that you have received the i"
type textarea "Ik zie dat je de"
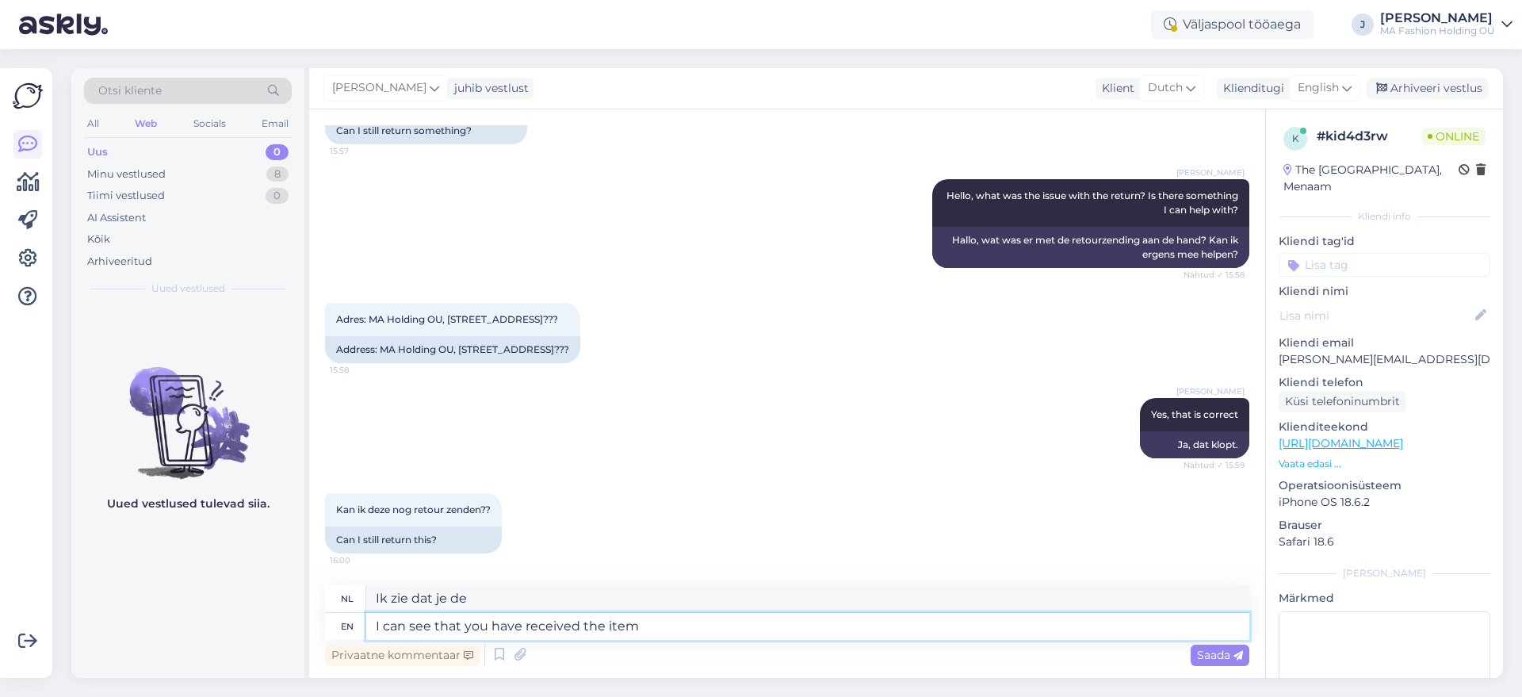
type textarea "I can see that you have received the item"
type textarea "Ik zie dat je het artikel hebt ontvangen"
type textarea "I can see that you have received the item 2"
type textarea "Ik zie dat je artikel 2 hebt ontvangen"
type textarea "I can see that you have received the item 2 weeks a"
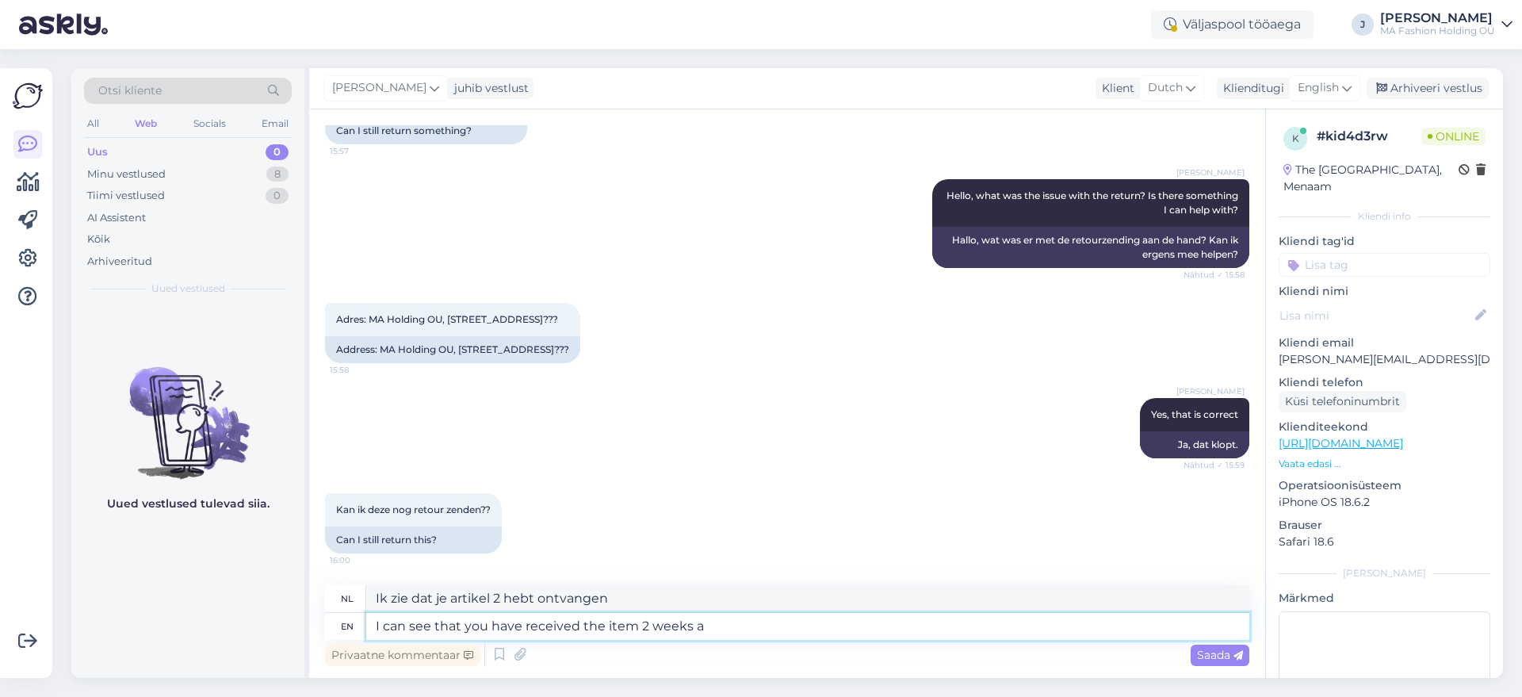
type textarea "Ik zie dat je het artikel 2 weken geleden hebt ontvangen"
type textarea "I can see that you have received the item [DATE],"
type textarea "Ik zie dat u het artikel 2 weken geleden heeft ontvangen,"
type textarea "I can see that you have received the item [DATE], do"
type textarea "Ik zie dat u het artikel 2 weken geleden heeft ontvangen, doe"
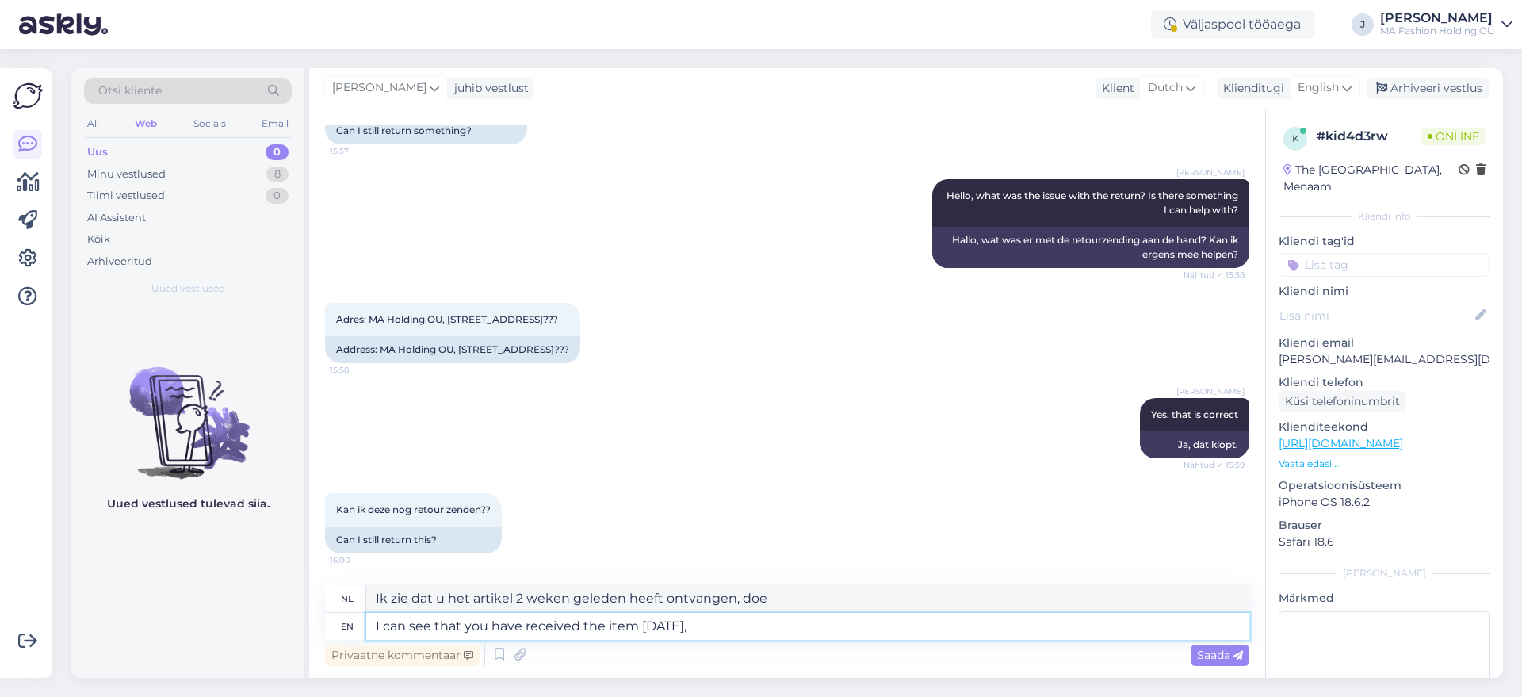
type textarea "I can see that you have received the item [DATE],s"
type textarea "Ik zie dat u het artikel 2 weken geleden heeft ontvangen,"
type textarea "I can see that you have received the item [DATE],"
type textarea "Ik zie dat je het artikel 2 weken geleden hebt ontvangen."
type textarea "I can see that you have received the item [DATE],"
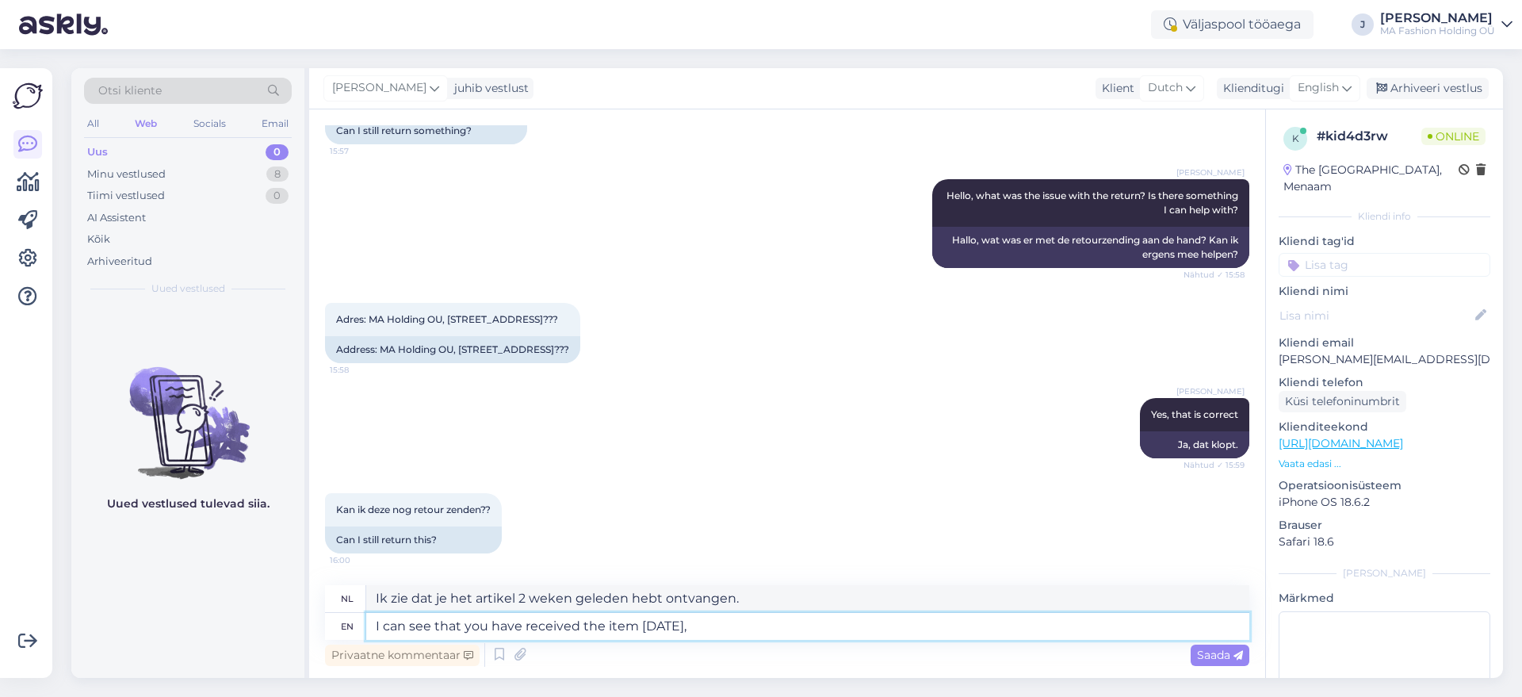
type textarea "Ik zie dat u het artikel 2 weken geleden heeft ontvangen,"
type textarea "I can see that you have received the item [DATE], so"
type textarea "Ik zie dat je het artikel 2 weken geleden hebt ontvangen, dus"
type textarea "I can see that you have received the item [DATE], so sure."
type textarea "Ik zie dat u het artikel 2 weken geleden heeft ontvangen, dus zeker."
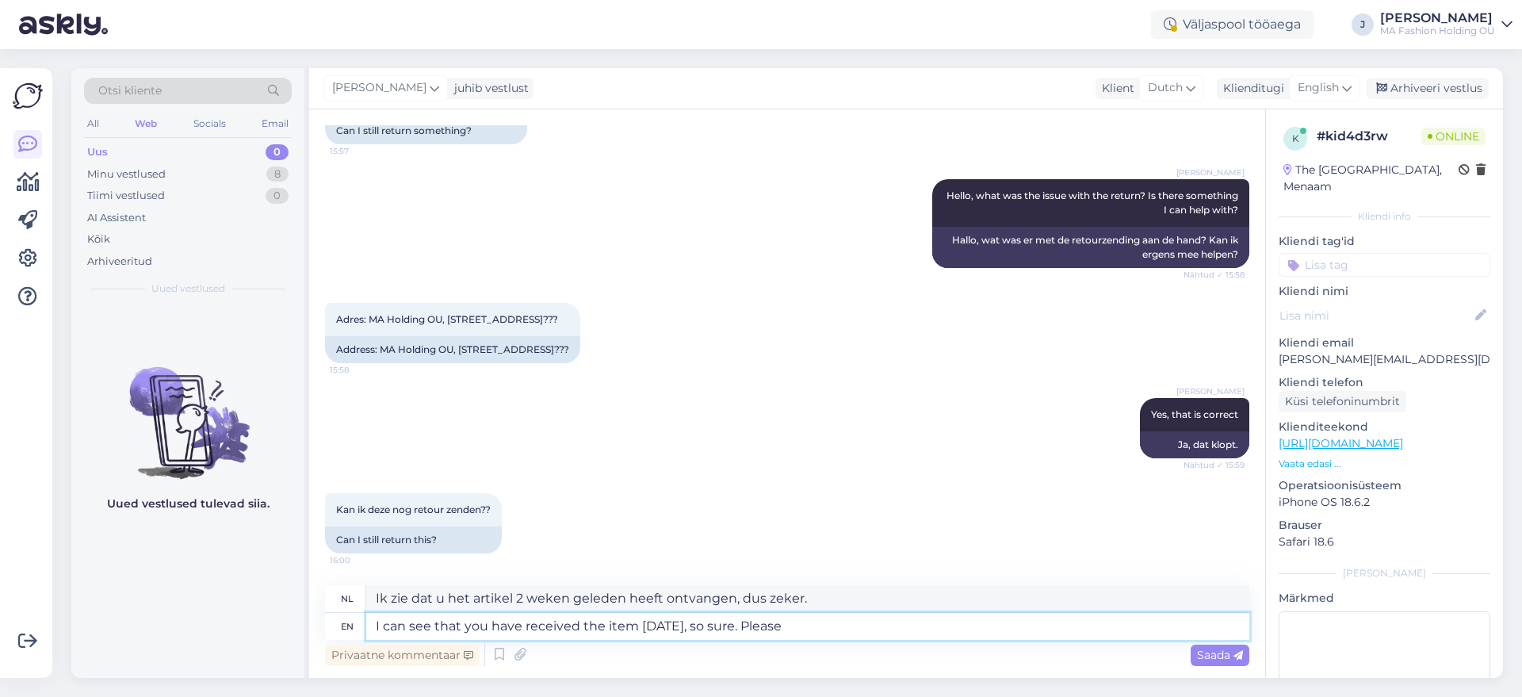
type textarea "I can see that you have received the item [DATE], so sure. Please s"
type textarea "Ik zie dat je het artikel 2 weken geleden hebt ontvangen, dus zeker."
type textarea "I can see that you have received the item [DATE], so sure. Please send th"
type textarea "Ik zie dat je het artikel 2 weken geleden hebt ontvangen, dus zeker. Stuur het …"
type textarea "I can see that you have received the item [DATE], so sure. Please send the"
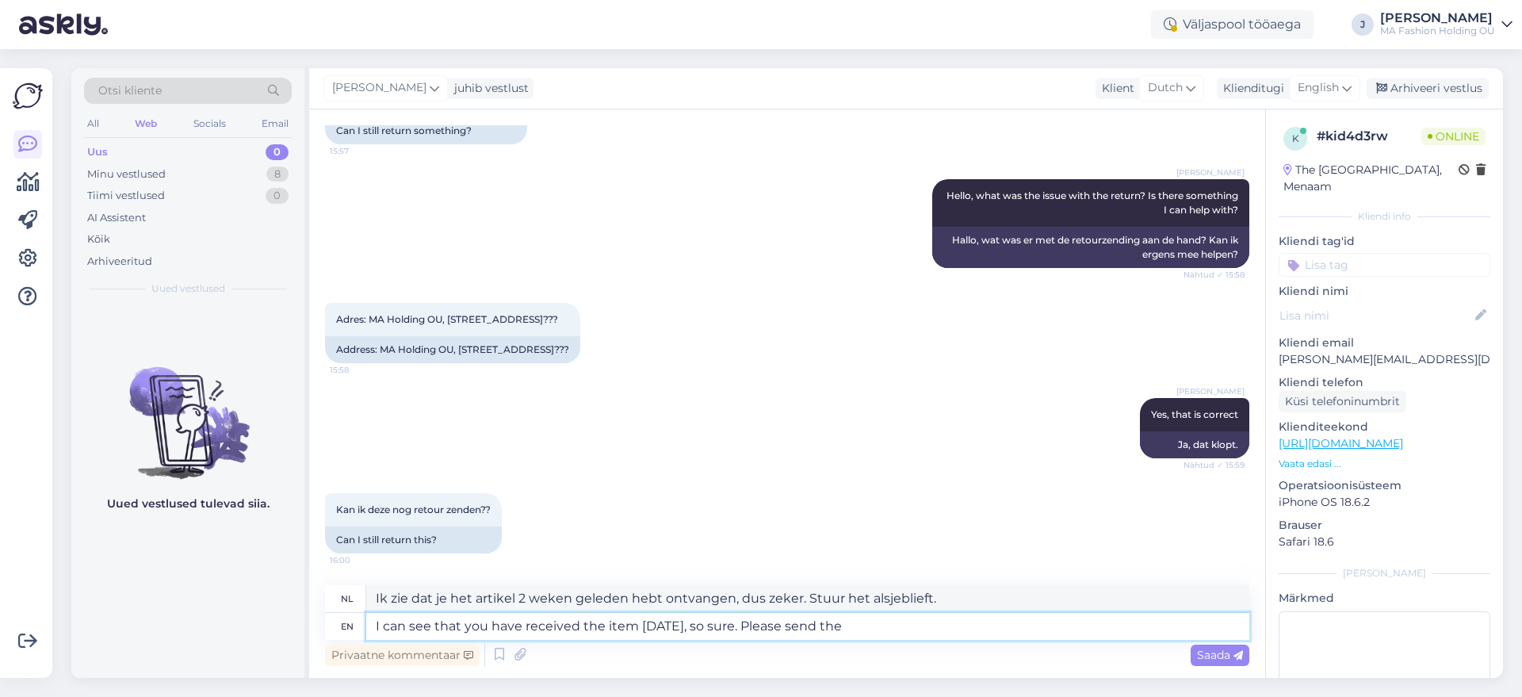
type textarea "Ik zie dat je het artikel 2 weken geleden hebt ontvangen, dus prima. Stuur de"
type textarea "I can see that you have received the item [DATE], so sure. Please send the retu…"
type textarea "Ik zie dat je het artikel 2 weken geleden hebt ontvangen, dus prima. Stuur de r…"
type textarea "I can see that you have received the item [DATE], so sure. Please send the"
type textarea "Ik zie dat je het artikel 2 weken geleden hebt ontvangen, dus prima. Stuur de"
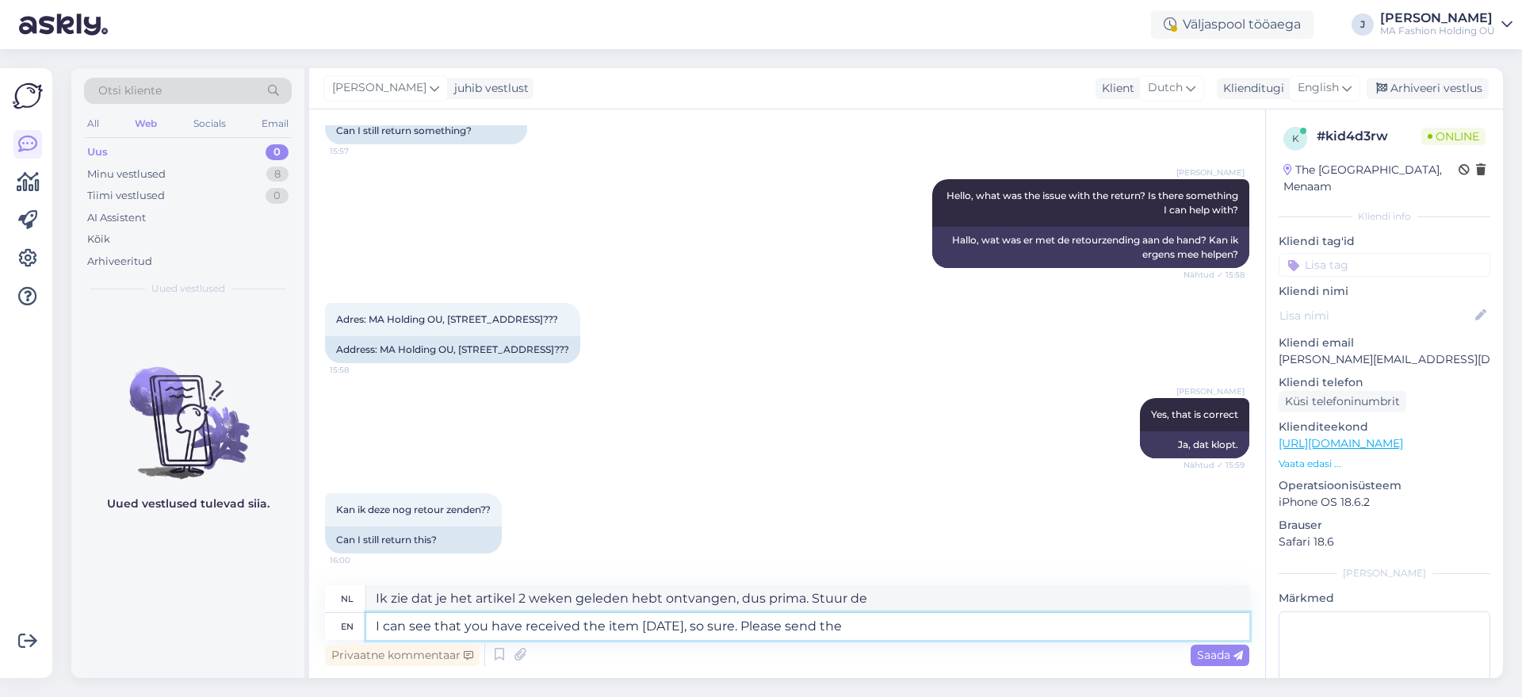
click at [703, 626] on textarea "I can see that you have received the item [DATE], so sure. Please send the" at bounding box center [807, 626] width 883 height 27
click at [864, 626] on textarea "I can see that you have received the item [DATE], so sure. Please send the" at bounding box center [807, 626] width 883 height 27
drag, startPoint x: 774, startPoint y: 622, endPoint x: 920, endPoint y: 626, distance: 145.9
click at [920, 626] on textarea "I can see that you have received the item [DATE], so sure. Please send the" at bounding box center [807, 626] width 883 height 27
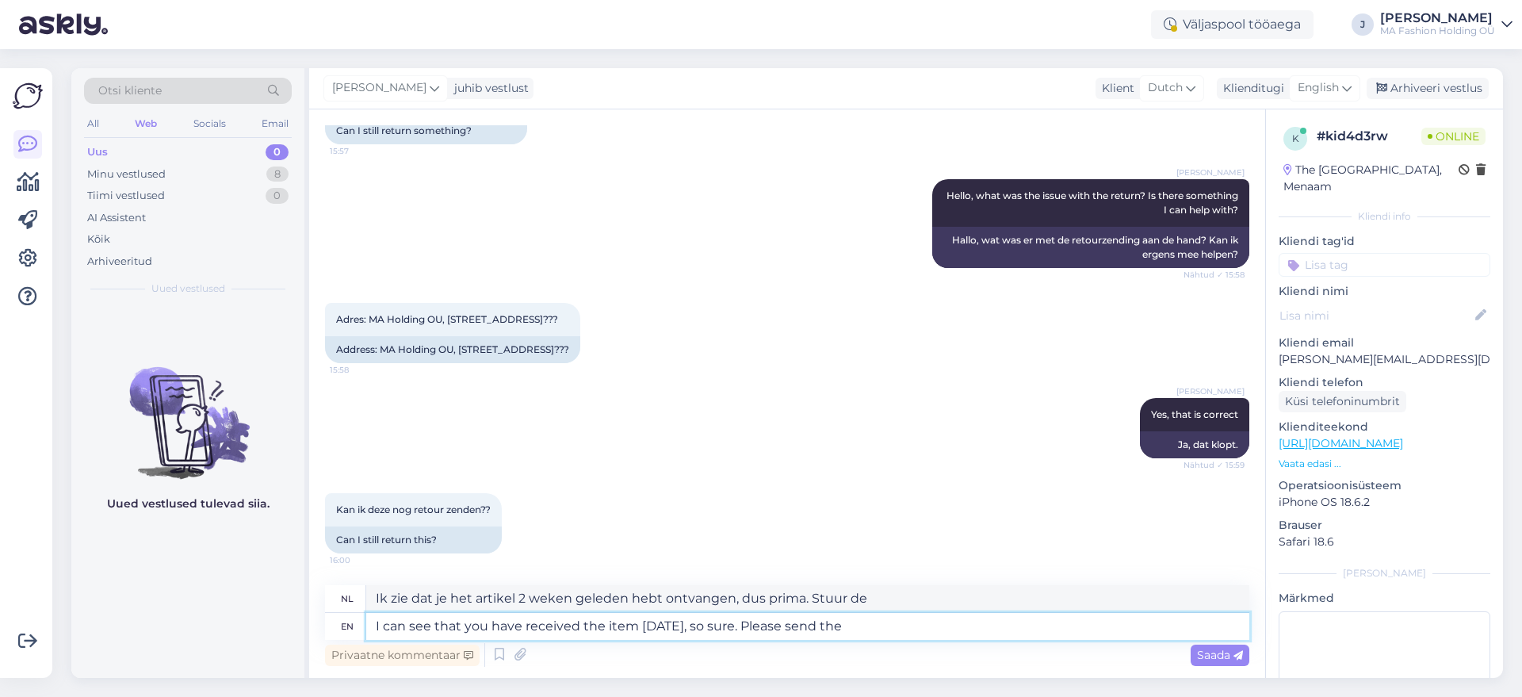
click at [798, 632] on textarea "I can see that you have received the item [DATE], so sure. Please send the" at bounding box center [807, 626] width 883 height 27
click at [835, 622] on textarea "I can see that you have received the item [DATE], so sure. Please send the" at bounding box center [807, 626] width 883 height 27
click at [890, 622] on textarea "I can see that you have received the item [DATE], so sure. Please send the" at bounding box center [807, 626] width 883 height 27
drag, startPoint x: 784, startPoint y: 617, endPoint x: 933, endPoint y: 607, distance: 149.3
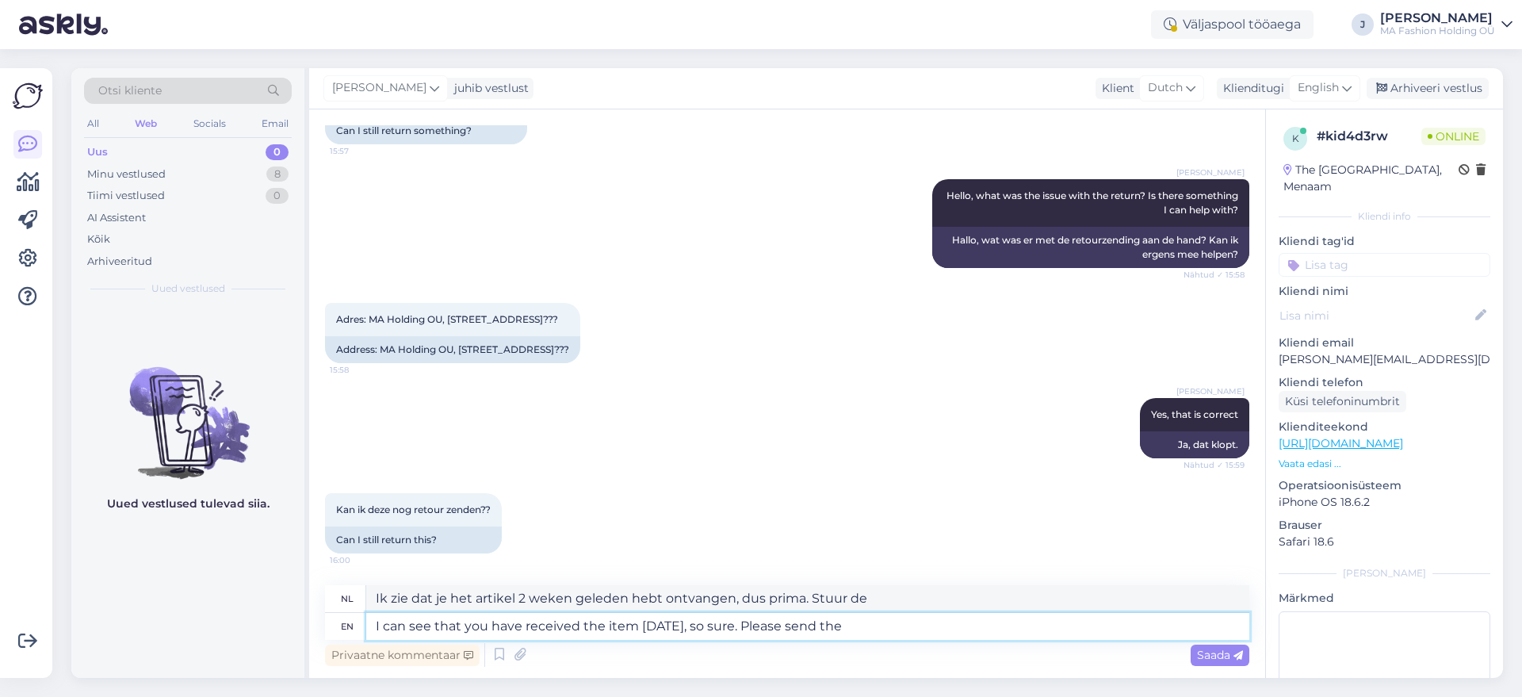
click at [933, 605] on div "nl Ik zie dat je het artikel 2 weken geleden hebt ontvangen, dus prima. Stuur d…" at bounding box center [787, 612] width 924 height 55
type textarea "I can see that you have received the item [DATE], so sure."
type textarea "Ik zie dat u het artikel 2 weken geleden heeft ontvangen, dus zeker."
click at [840, 629] on textarea "I can see that you have received the item [DATE], so sure." at bounding box center [807, 626] width 883 height 27
click at [516, 624] on textarea "I can see that you have received the item [DATE], so sure." at bounding box center [807, 626] width 883 height 27
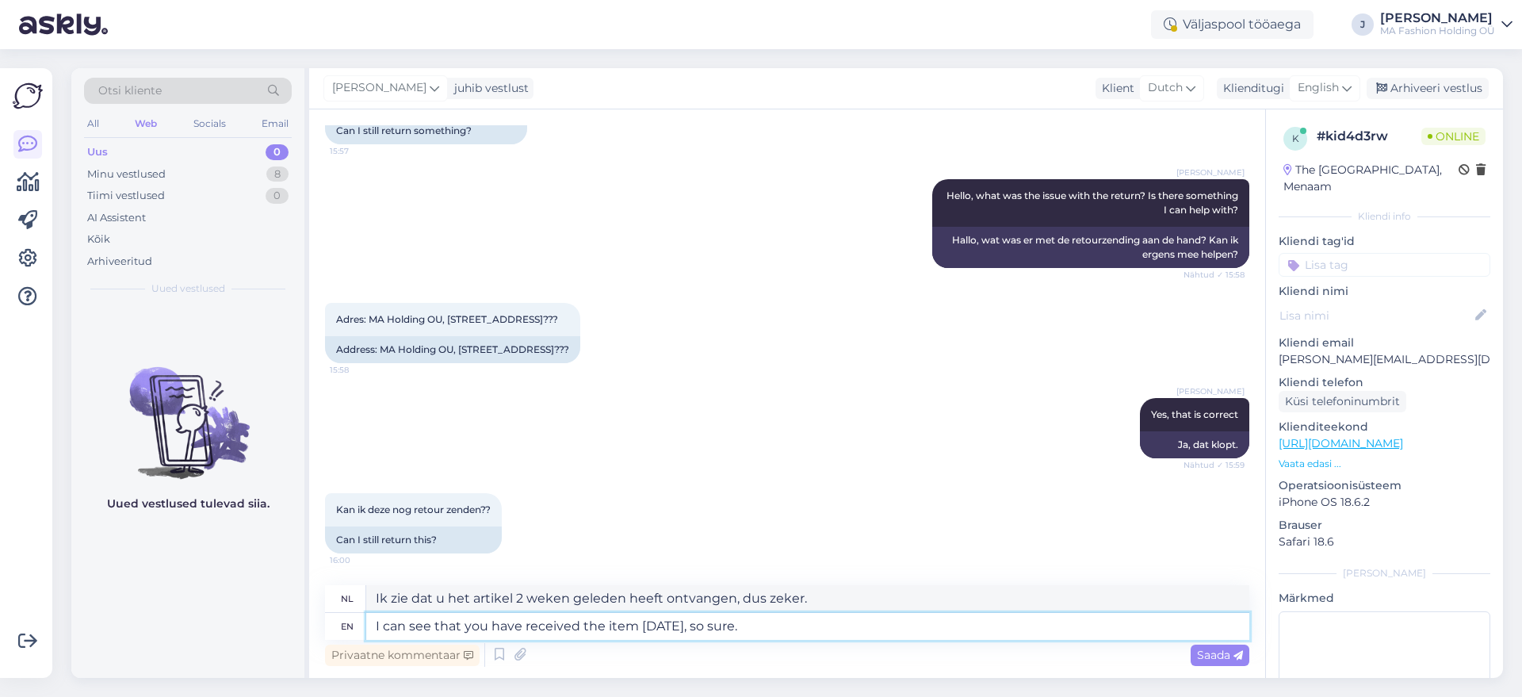
click at [580, 631] on textarea "I can see that you have received the item [DATE], so sure." at bounding box center [807, 626] width 883 height 27
click at [675, 623] on textarea "I can see that you have received the item [DATE], so sure." at bounding box center [807, 626] width 883 height 27
click at [759, 625] on textarea "I can see that you have received the item [DATE], so sure." at bounding box center [807, 626] width 883 height 27
click at [801, 617] on textarea "I can see that you have received the item [DATE], so sure." at bounding box center [807, 626] width 883 height 27
type textarea "I can see that you have received the item [DATE], so sure. We"
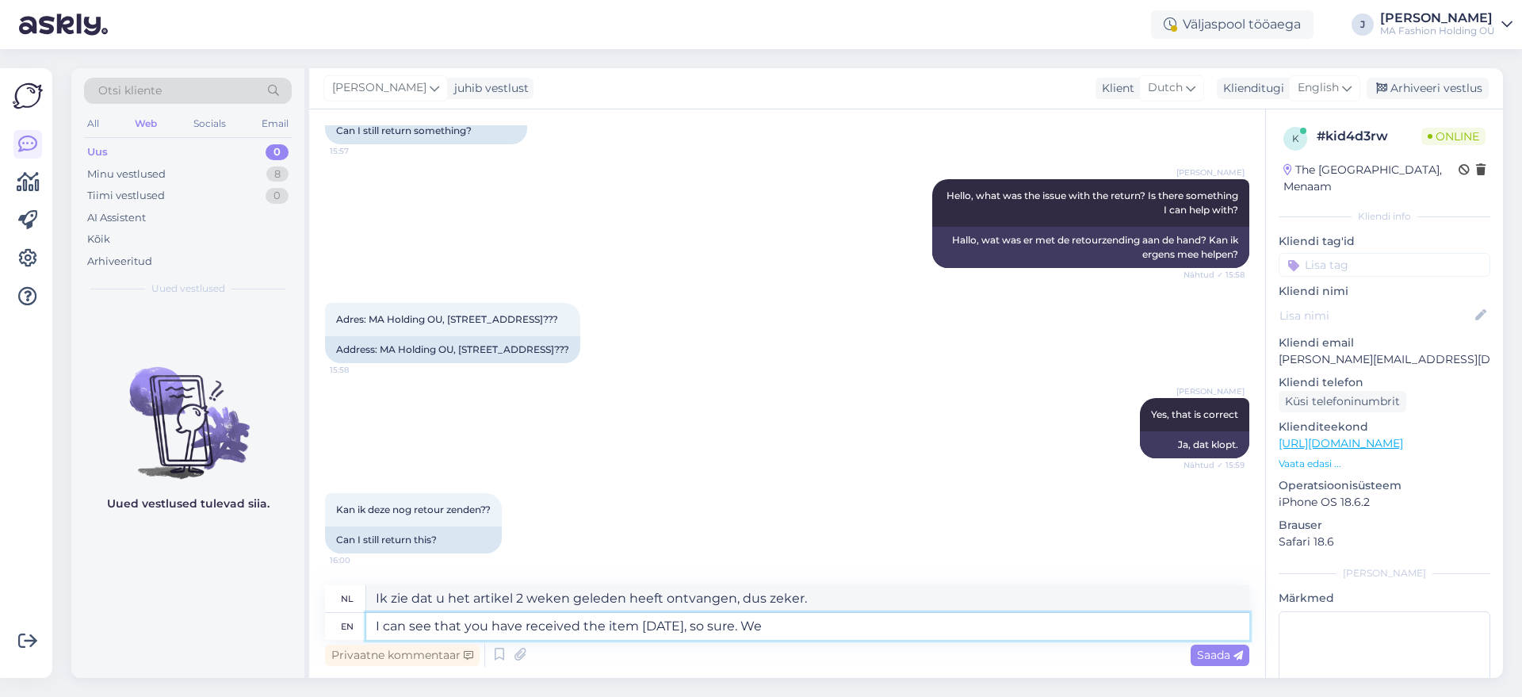
type textarea "Ik zie dat je het artikel 2 weken geleden hebt ontvangen, dus zeker. Wij"
drag, startPoint x: 843, startPoint y: 614, endPoint x: 274, endPoint y: 666, distance: 570.8
click at [275, 665] on div "Otsi kliente All Web Socials Email Uus 0 Minu vestlused 8 Tiimi vestlused 0 AI …" at bounding box center [787, 373] width 1432 height 610
click at [659, 633] on textarea at bounding box center [807, 626] width 883 height 27
type textarea "Yes,"
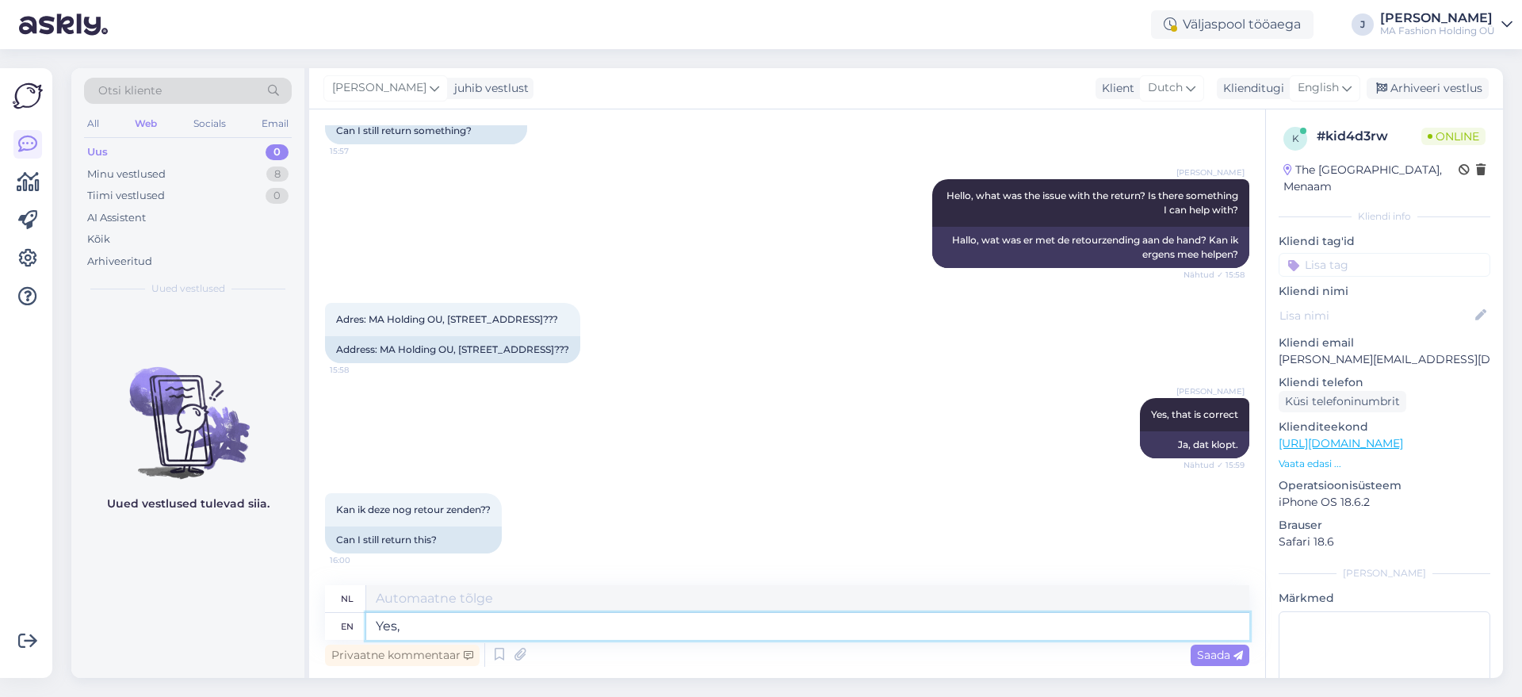
type textarea "Ja,"
type textarea "Yes, please"
type textarea "Ja graag"
type textarea "Yes, please send"
type textarea "Ja, graag verzenden"
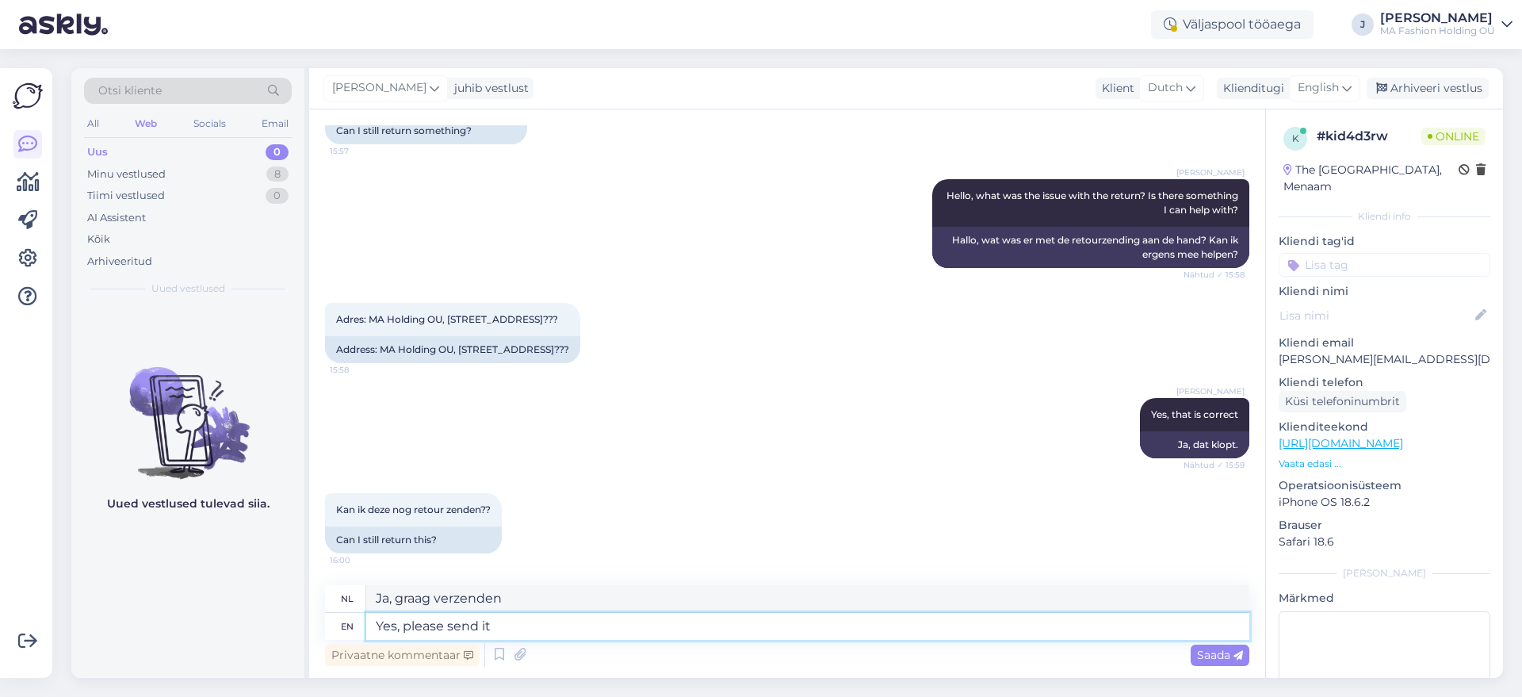
type textarea "Yes, please send it"
type textarea "Ja, stuur het gerust"
type textarea "Yes, please send it as so"
type textarea "Ja, stuur het als volgt"
type textarea "Yes, please send it as soon"
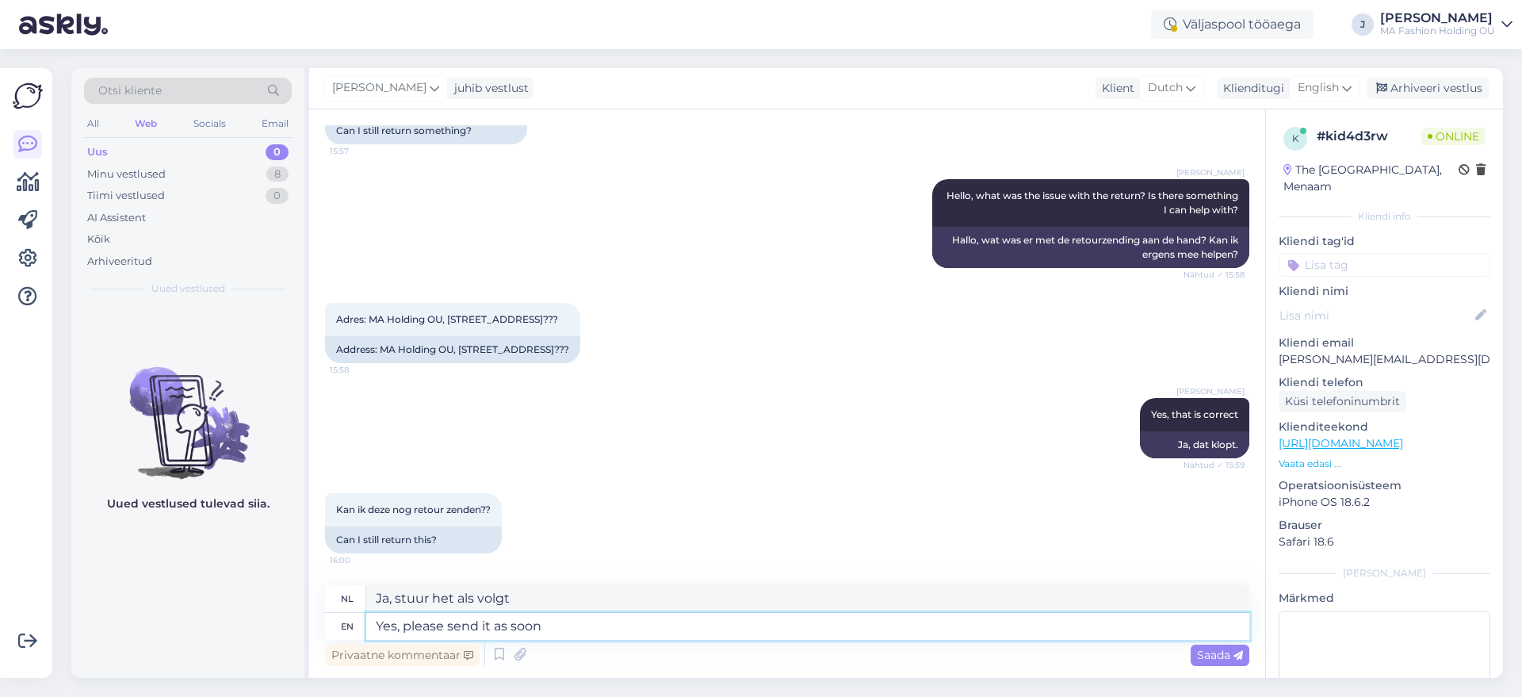
type textarea "Ja, stuur het zo snel mogelijk op"
type textarea "Yes, please send it as soon as possible"
type textarea "Ja, stuur het zo snel mogelijk"
type textarea "Yes, please send it as soon as possible."
type textarea "Ja, stuur het zo snel mogelijk."
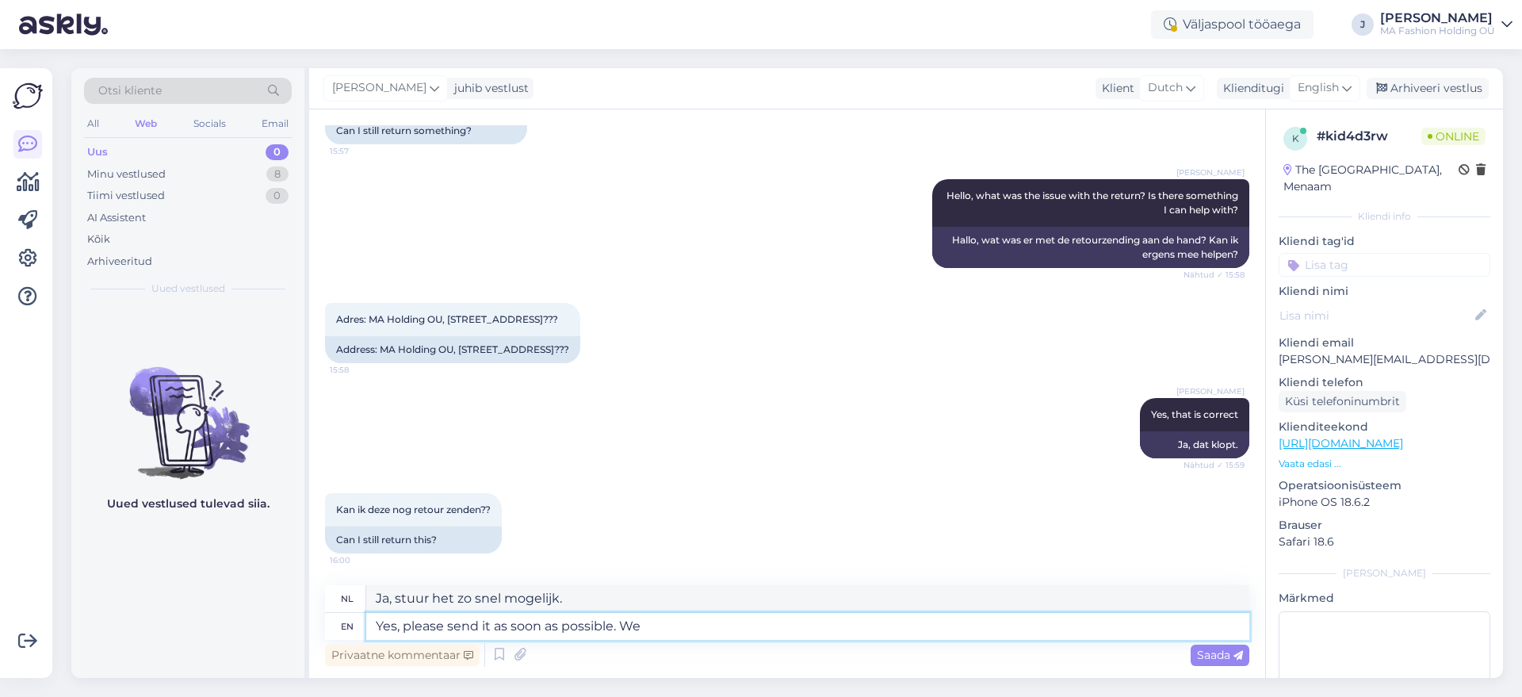
type textarea "Yes, please send it as soon as possible. We"
type textarea "Ja, stuur het zo snel mogelijk. Wij"
type textarea "Yes, please send it as soon as possible. We typically"
type textarea "Ja, stuur het zo snel mogelijk. We sturen het meestal"
type textarea "Yes, please send it as soon as possible. We typically acce"
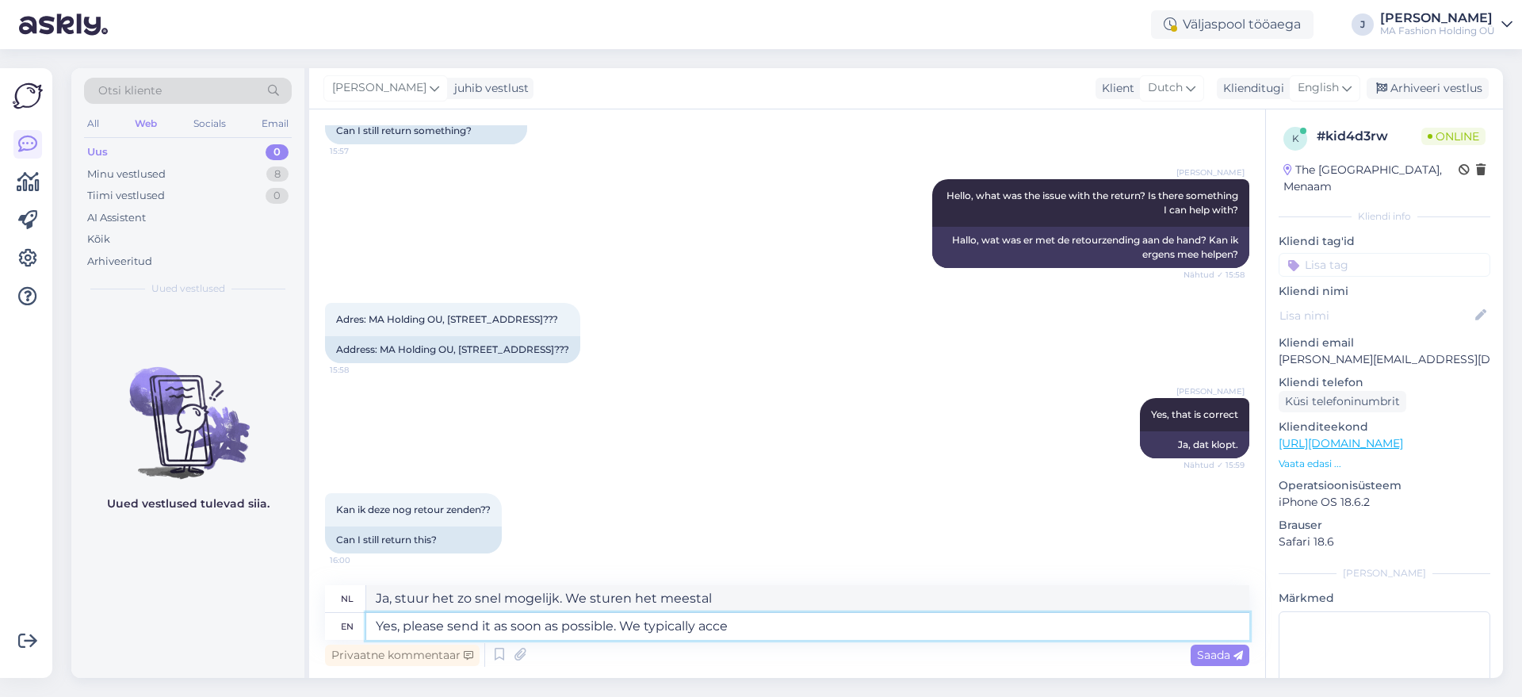
type textarea "Ja, stuur het zo snel mogelijk. We accepteren doorgaans"
click at [681, 631] on textarea "Yes, please send it as soon as possible. We typically acce" at bounding box center [807, 626] width 883 height 27
type textarea "Yes, please send it as soon as possible. We usualy acce"
type textarea "Ja, stuur het zo snel mogelijk. We accepteren meestal"
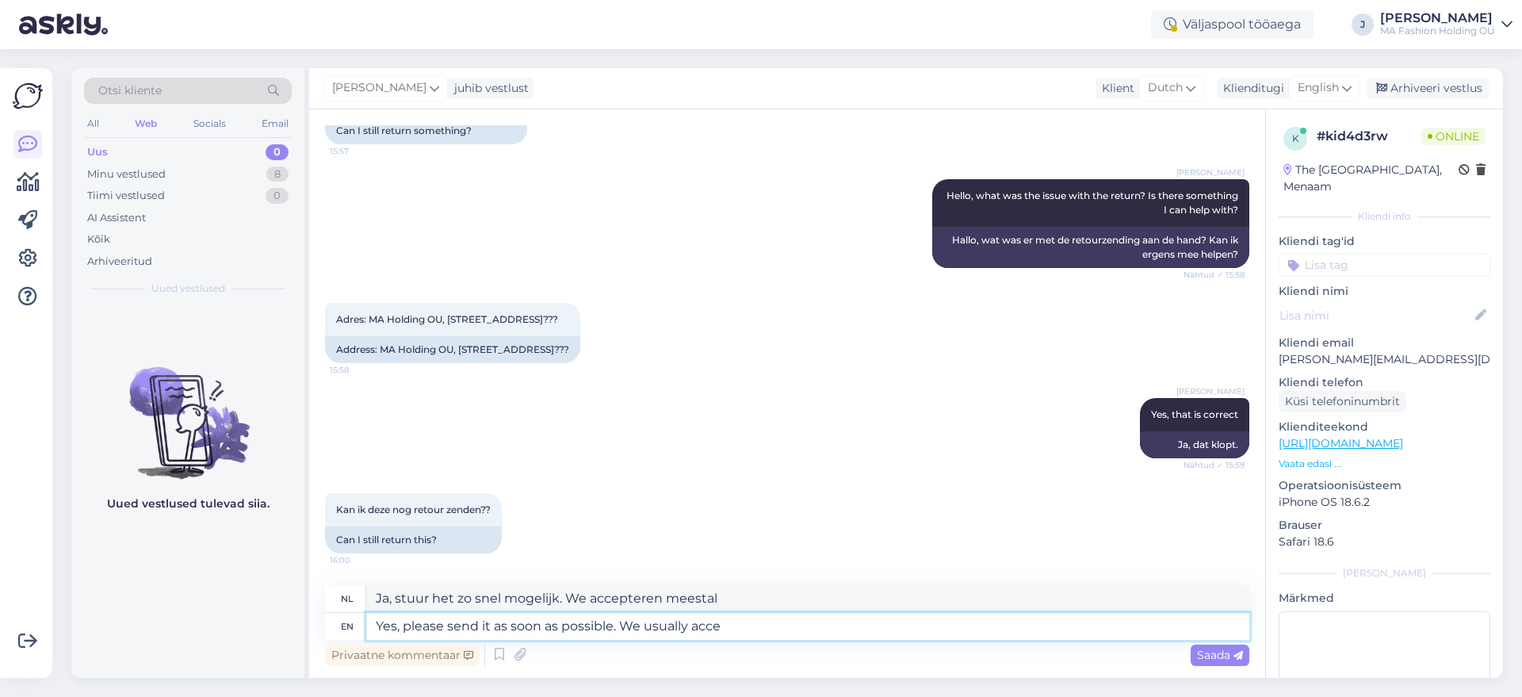
click at [802, 629] on textarea "Yes, please send it as soon as possible. We usually acce" at bounding box center [807, 626] width 883 height 27
type textarea "Yes, please send it as soon as possible. We usually accept returns"
type textarea "Ja, stuur het zo snel mogelijk. We accepteren doorgaans retouren."
type textarea "Yes, please send it as soon as possible. We usually accept returns that a"
type textarea "Ja, stuur het zo snel mogelijk. We accepteren doorgaans retourzendingen die"
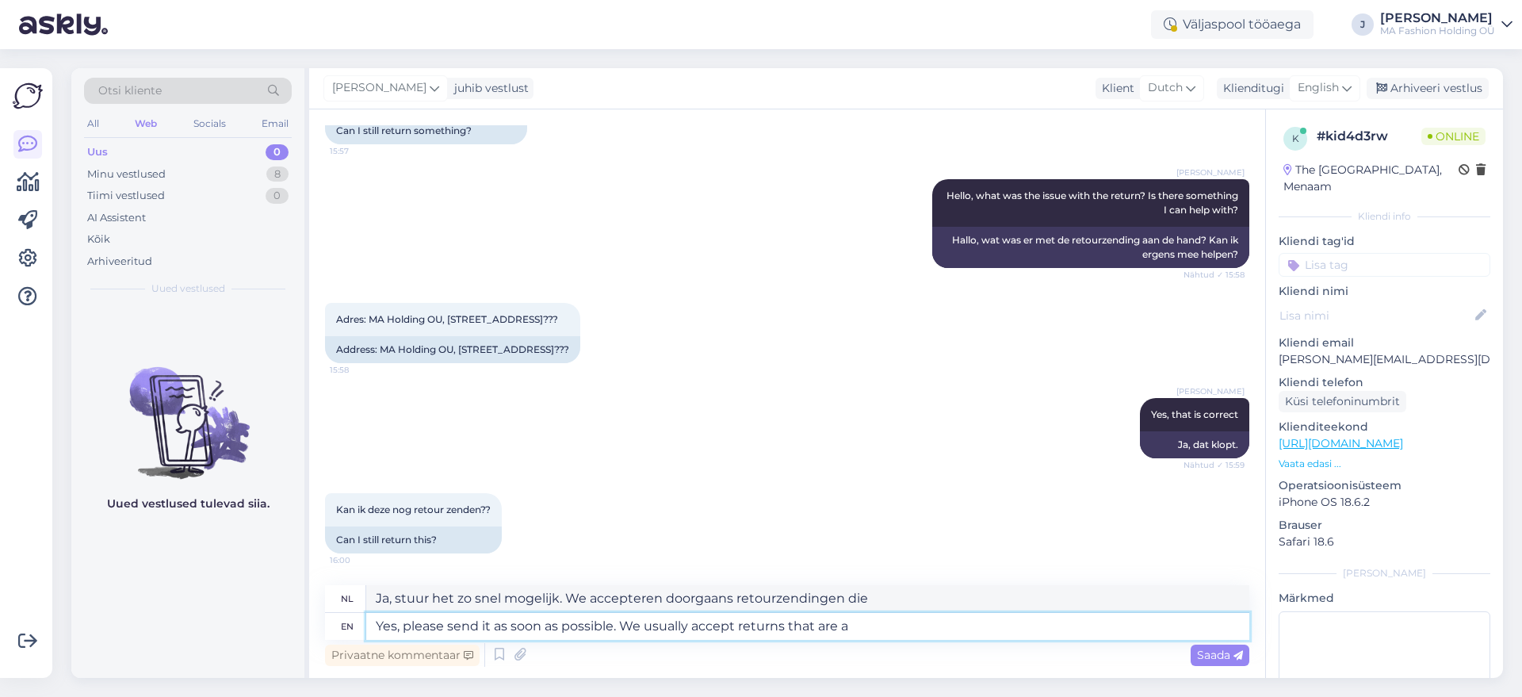
type textarea "Yes, please send it as soon as possible. We usually accept returns that are a"
type textarea "Ja, stuur het zo snel mogelijk. We accepteren doorgaans retourzendingen die..."
type textarea "Yes, please send it as soon as possible. We usually accept returns that are a l"
type textarea "Ja, stuur het zo snel mogelijk. We accepteren doorgaans retourzendingen die een"
type textarea "Yes, please send it as soon as possible. We usually accept returns that are a l…"
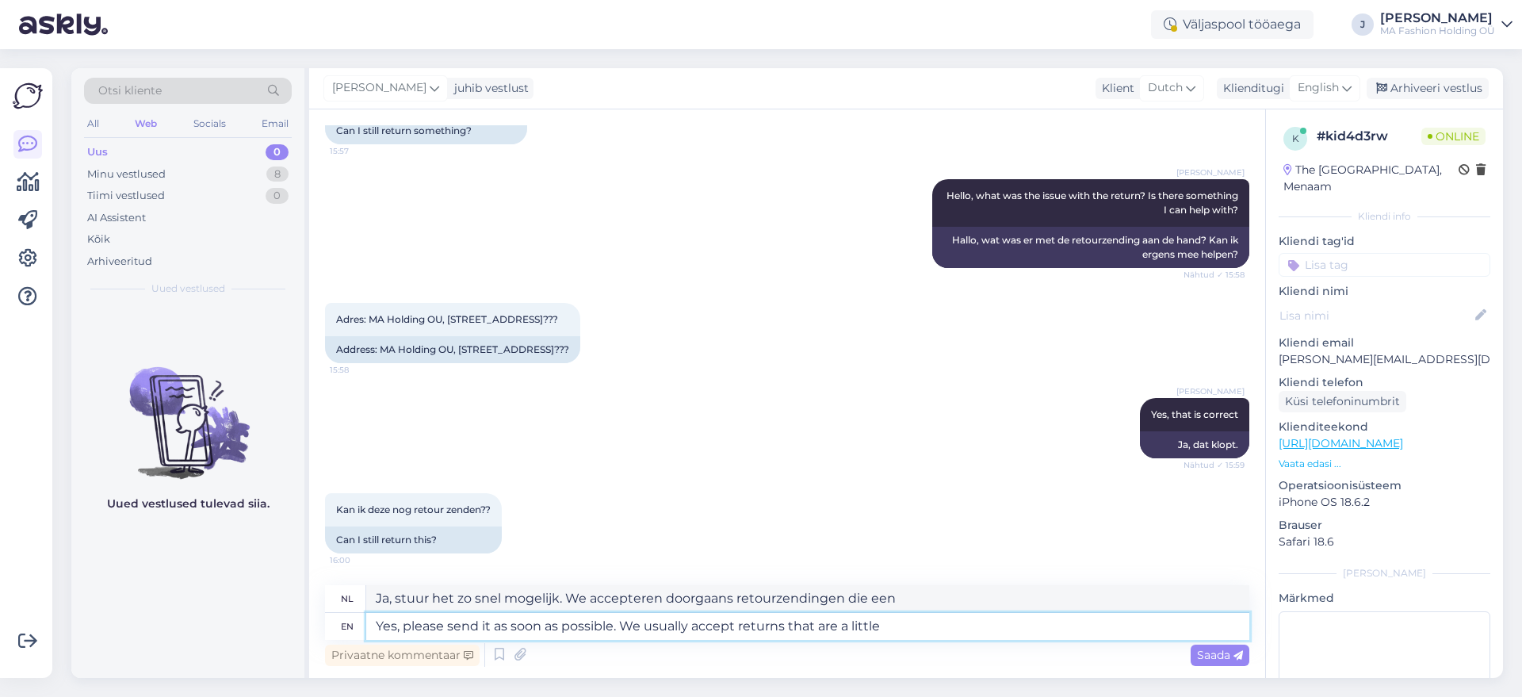
type textarea "Ja, stuur het zo snel mogelijk. We accepteren doorgaans retourzendingen die iet…"
type textarea "Yes, please send it as soon as possible. We usually accept returns that are a l…"
type textarea "Ja, stuur het zo snel mogelijk. We accepteren meestal retourzendingen die iets …"
type textarea "Yes, please send it as soon as possible. We usually accept returns that are a l…"
type textarea "Ja, stuur het zo snel mogelijk. We accepteren meestal retourzendingen die iets …"
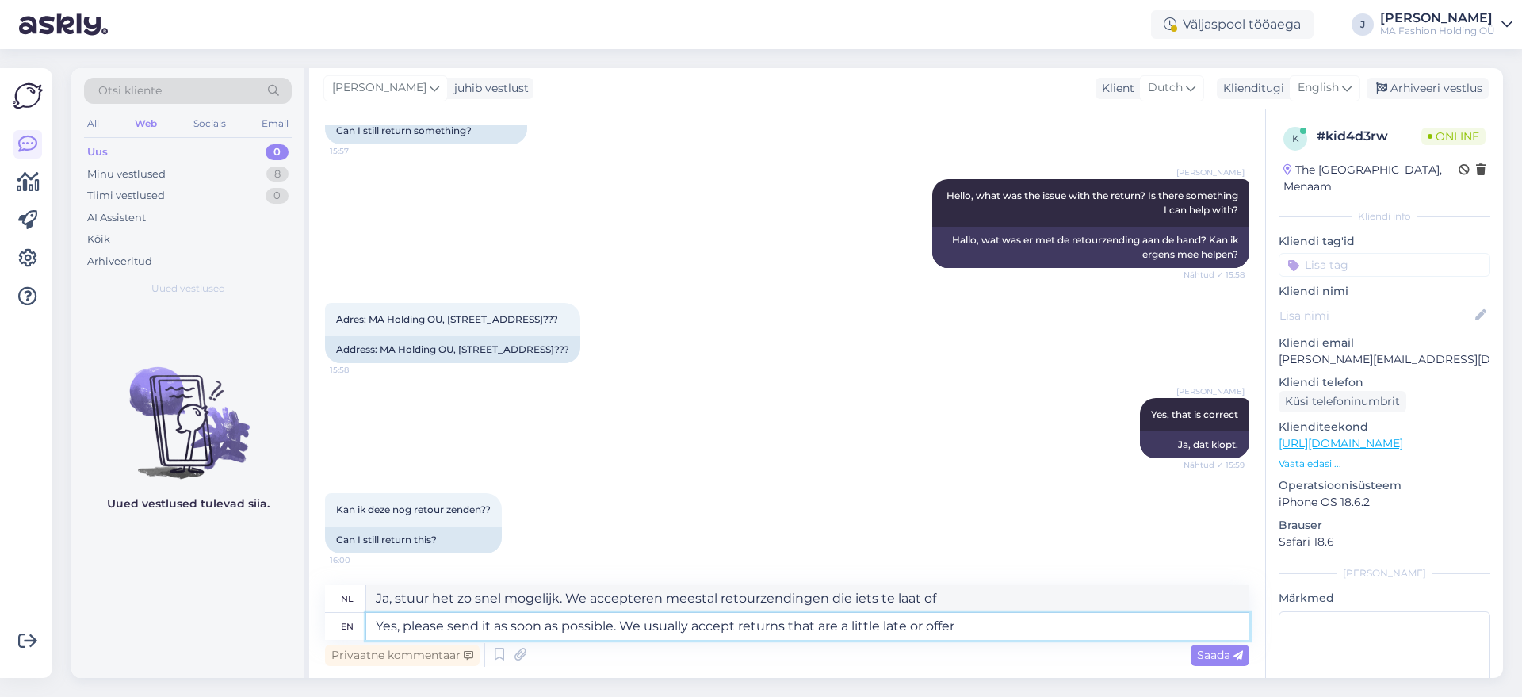
type textarea "Yes, please send it as soon as possible. We usually accept returns that are a l…"
type textarea "Ja, stuur het zo snel mogelijk. We accepteren meestal retourzendingen die iets …"
type textarea "Yes, please send it as soon as possible. We usually accept returns that are a l…"
type textarea "Ja, stuur het zo snel mogelijk. We accepteren meestal retourzendingen die iets …"
type textarea "Yes, please send it as soon as possible. We usually accept returns that are a l…"
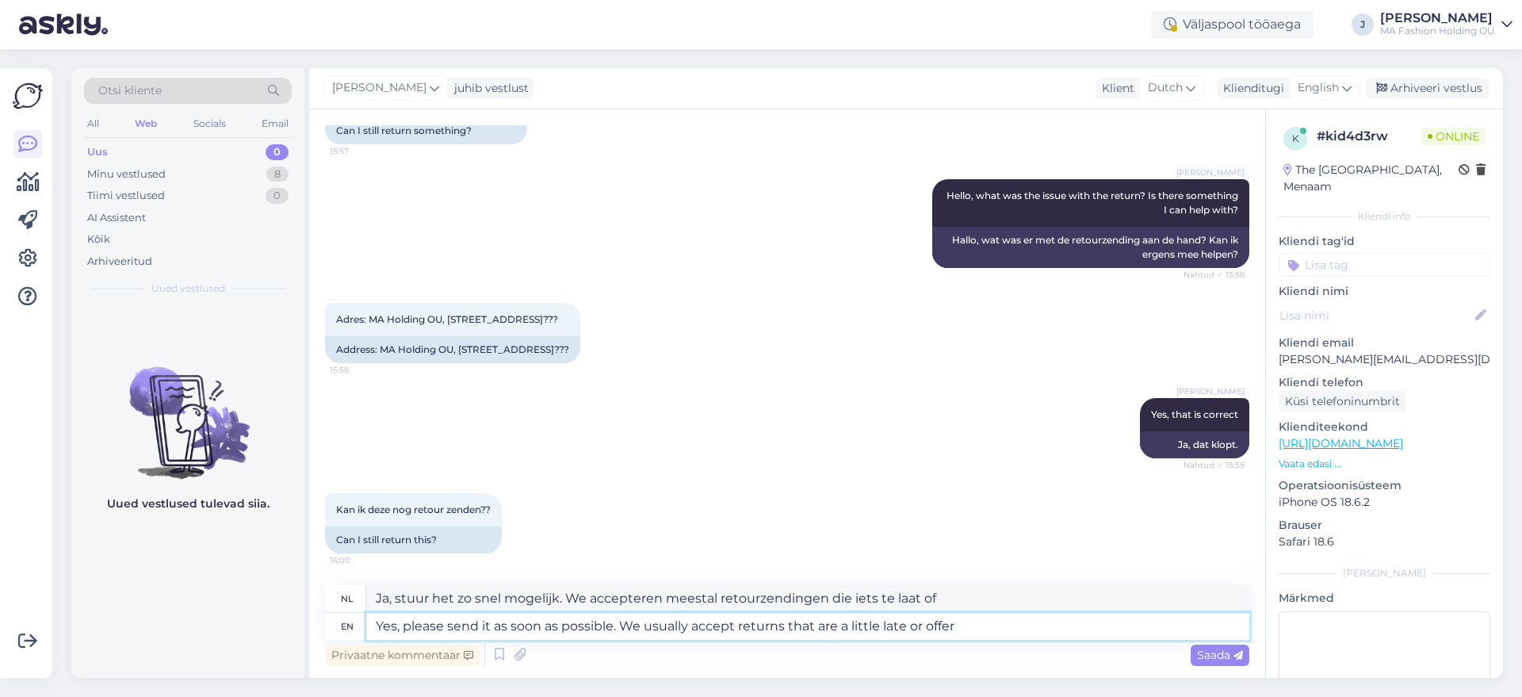
type textarea "Ja, stuur het zo snel mogelijk. We accepteren meestal retourzendingen die iets …"
type textarea "Yes, please send it as soon as possible. We usually accept returns that are a l…"
type textarea "Ja, stuur het zo snel mogelijk. We accepteren meestal retourzendingen die iets …"
type textarea "Yes, please send it as soon as possible. We usually accept returns that are a l…"
type textarea "Ja, stuur het zo snel mogelijk. We accepteren meestal retourzendingen die iets …"
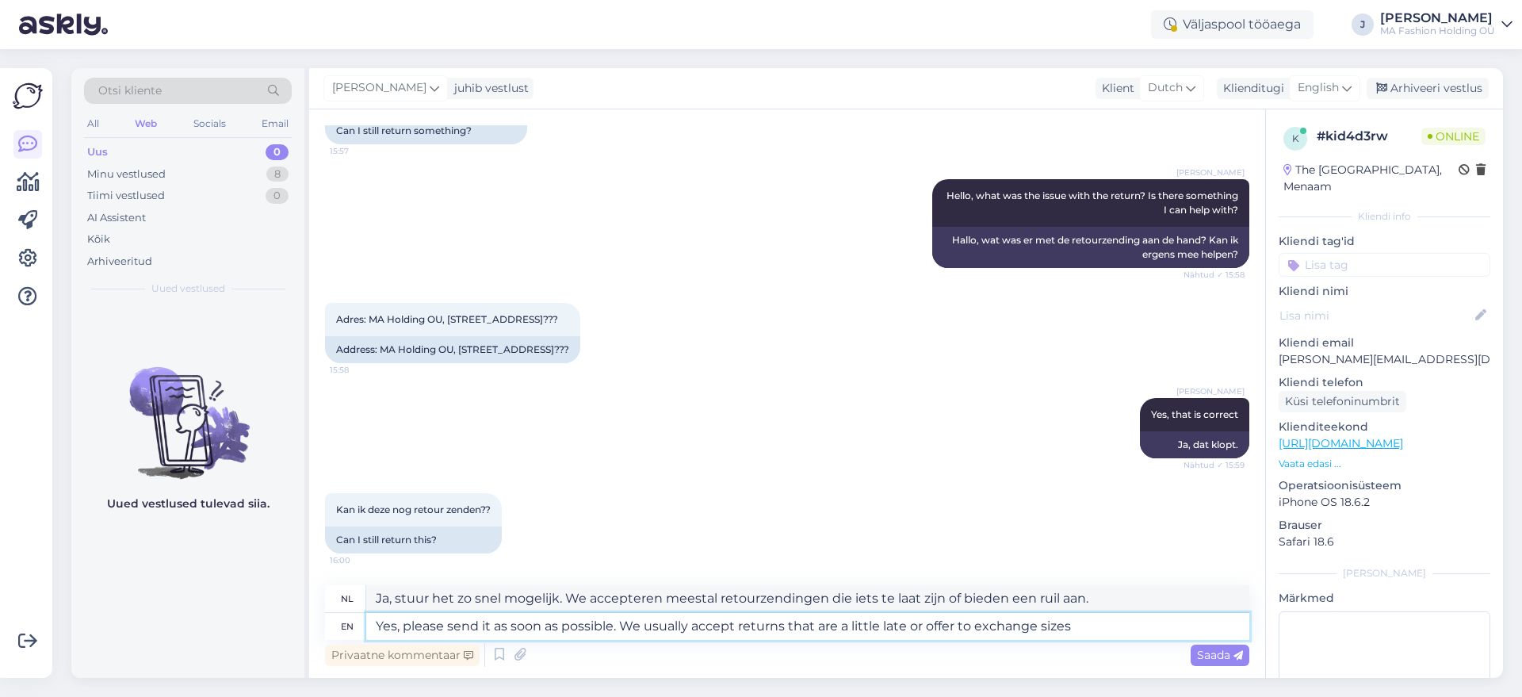
type textarea "Yes, please send it as soon as possible. We usually accept returns that are a l…"
type textarea "Ja, stuur het zo snel mogelijk. We accepteren meestal retourzendingen die iets …"
type textarea "Yes, please send it as soon as possible. We usually accept returns that are a l…"
type textarea "Ja, stuur het zo snel mogelijk. We accepteren meestal retourzendingen die iets …"
type textarea "Yes, please send it as soon as possible. We usually accept returns that are a l…"
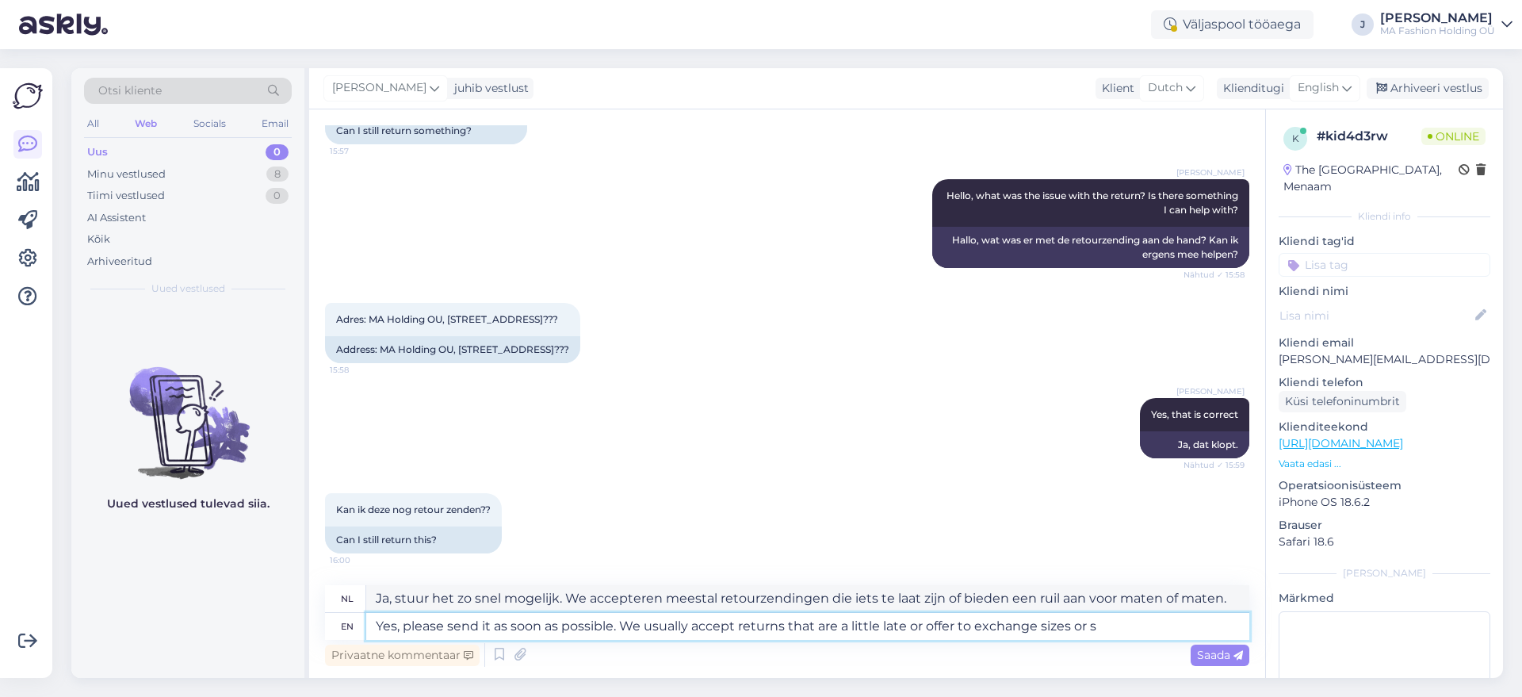
type textarea "Ja, stuur het zo snel mogelijk. We accepteren meestal retourzendingen die iets …"
type textarea "Yes, please send it as soon as possible. We usually accept returns that are a l…"
type textarea "Ja, stuur het zo snel mogelijk. We accepteren meestal retourzendingen die iets …"
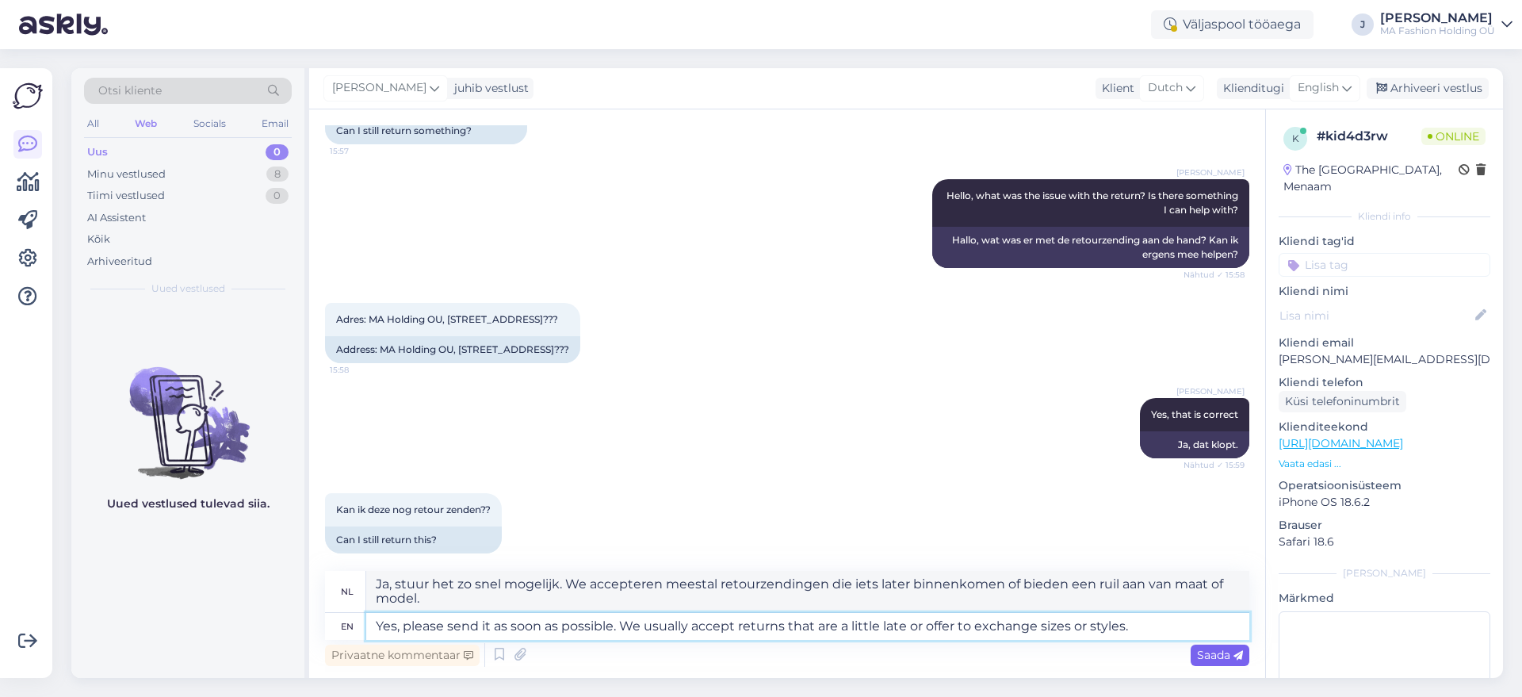
type textarea "Yes, please send it as soon as possible. We usually accept returns that are a l…"
click at [1227, 656] on span "Saada" at bounding box center [1220, 655] width 46 height 14
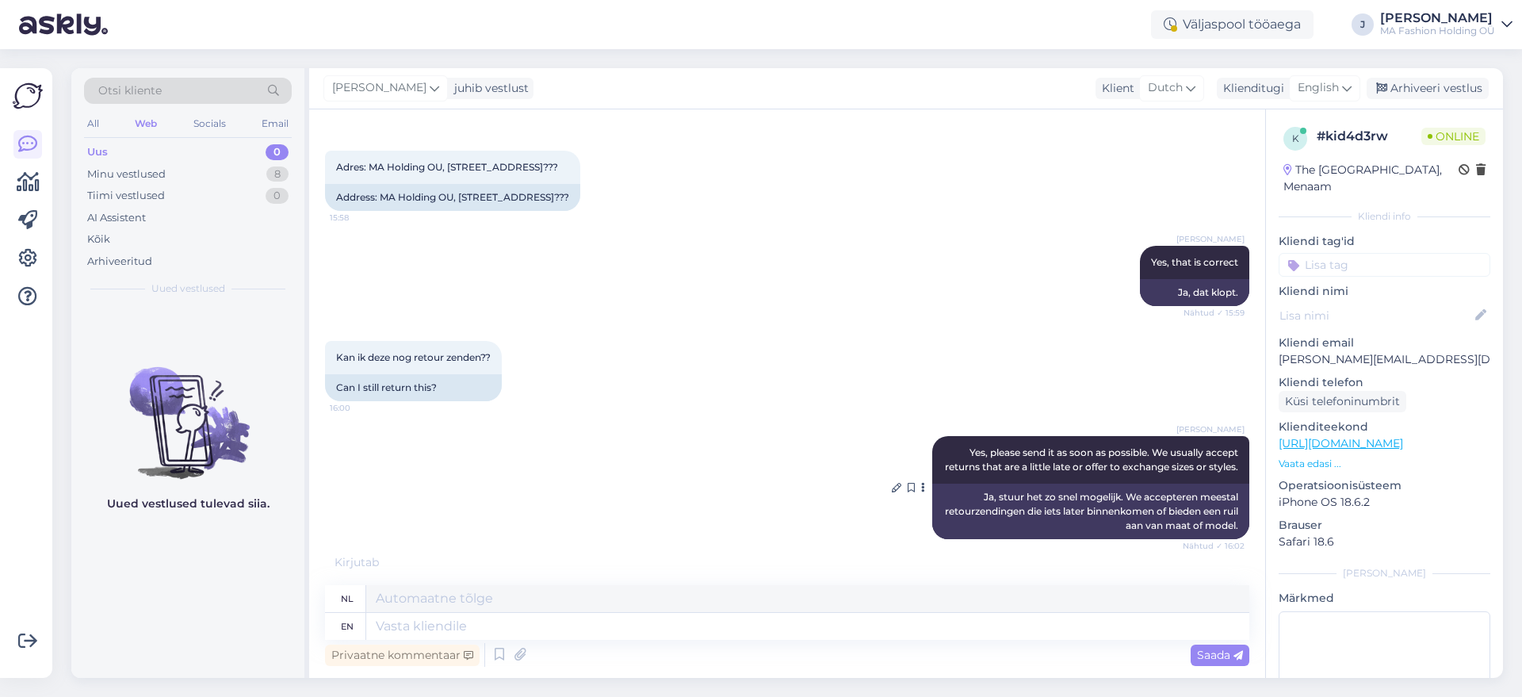
scroll to position [482, 0]
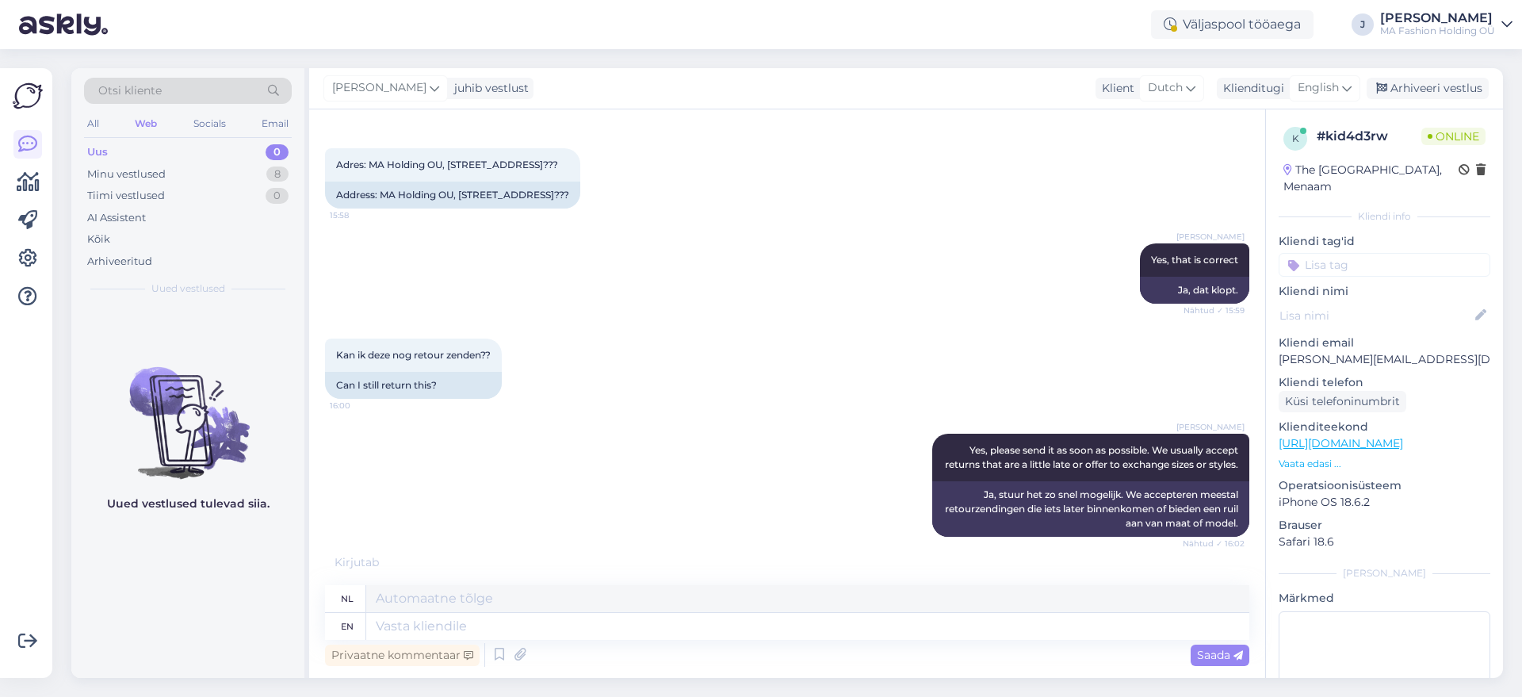
click at [439, 536] on div "[PERSON_NAME] Yes, please send it as soon as possible. We usually accept return…" at bounding box center [787, 485] width 924 height 138
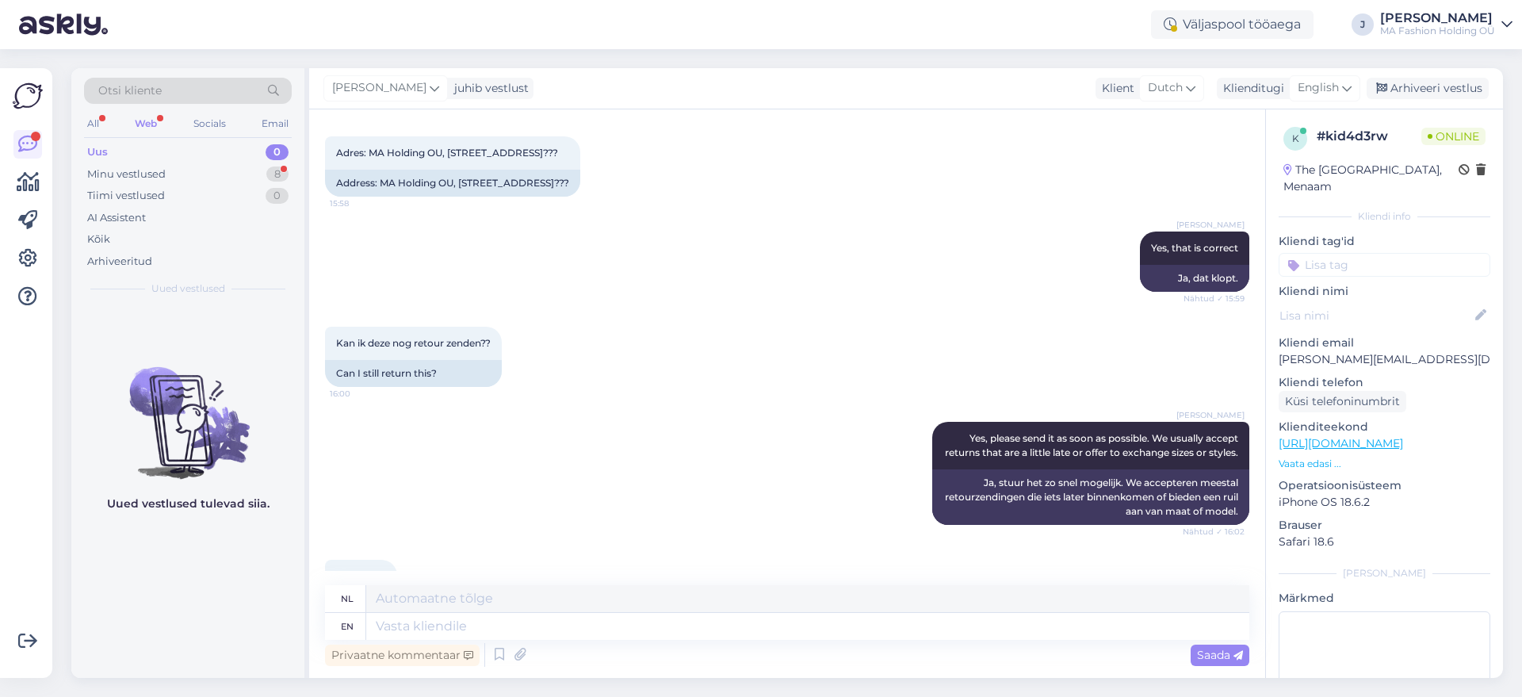
scroll to position [563, 0]
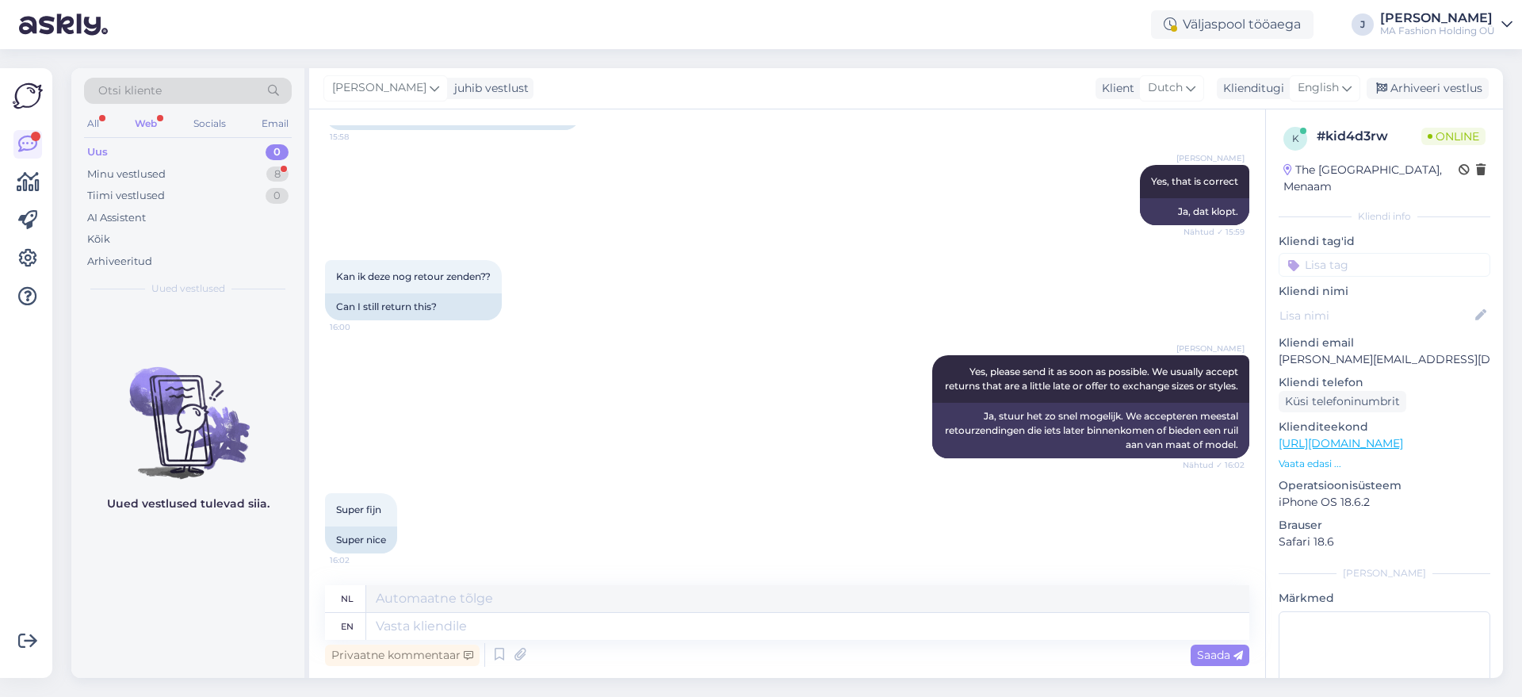
click at [488, 515] on div "Super fijn 16:02 Super nice" at bounding box center [787, 523] width 924 height 95
click at [490, 526] on div "Super fijn 16:02 Super nice" at bounding box center [787, 523] width 924 height 95
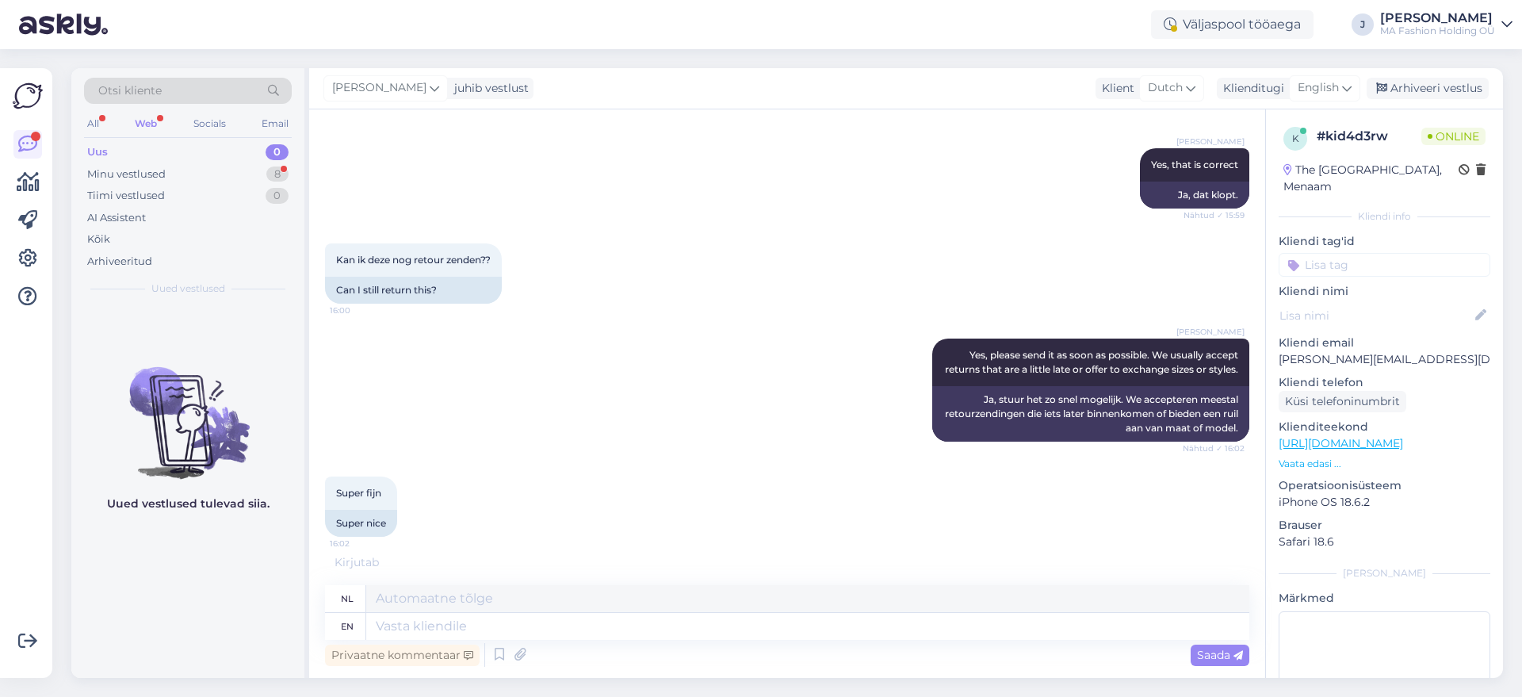
click at [618, 560] on div "Kirjutab . . ." at bounding box center [787, 562] width 924 height 17
click at [595, 550] on div "Super fijn 16:02 Super nice" at bounding box center [787, 506] width 924 height 95
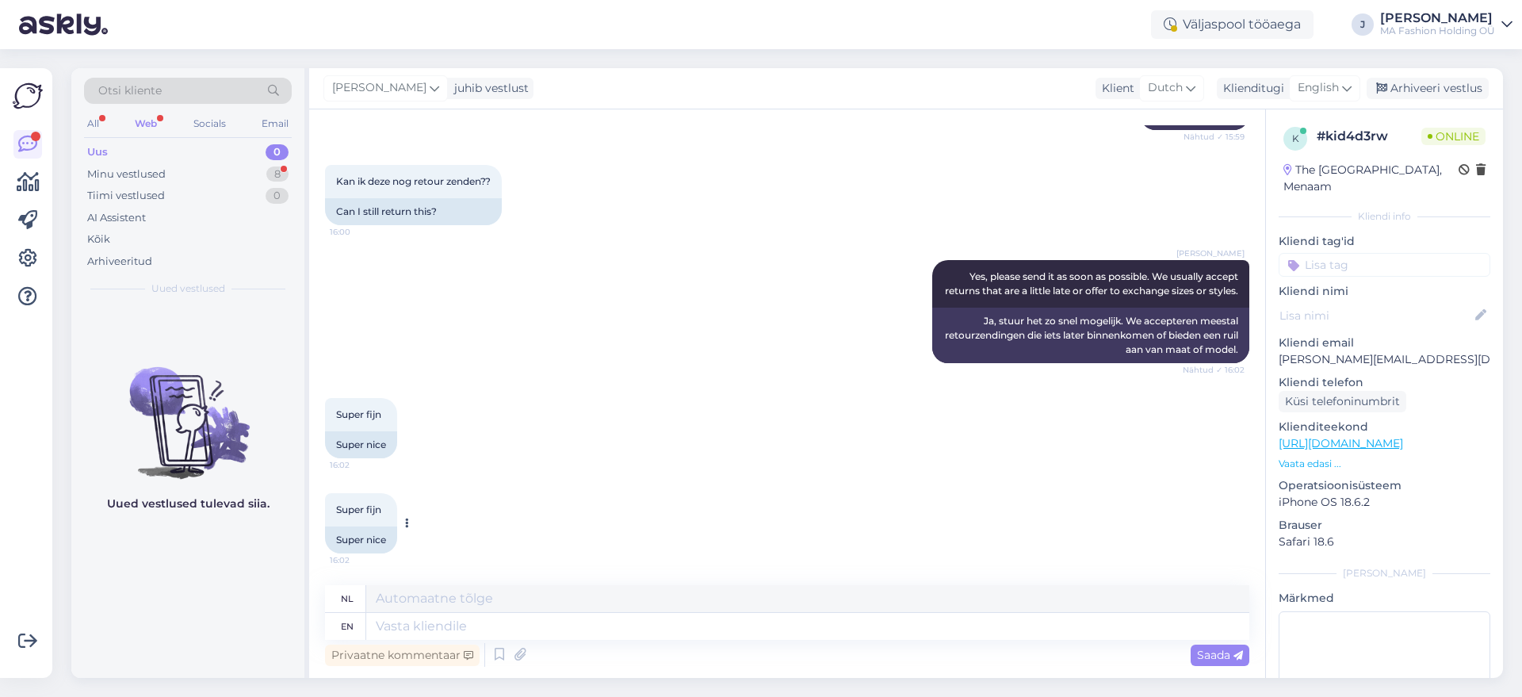
click at [369, 549] on div "Super nice" at bounding box center [361, 539] width 72 height 27
click at [359, 546] on div at bounding box center [359, 546] width 0 height 0
click at [256, 176] on div "Minu vestlused 8" at bounding box center [188, 174] width 208 height 22
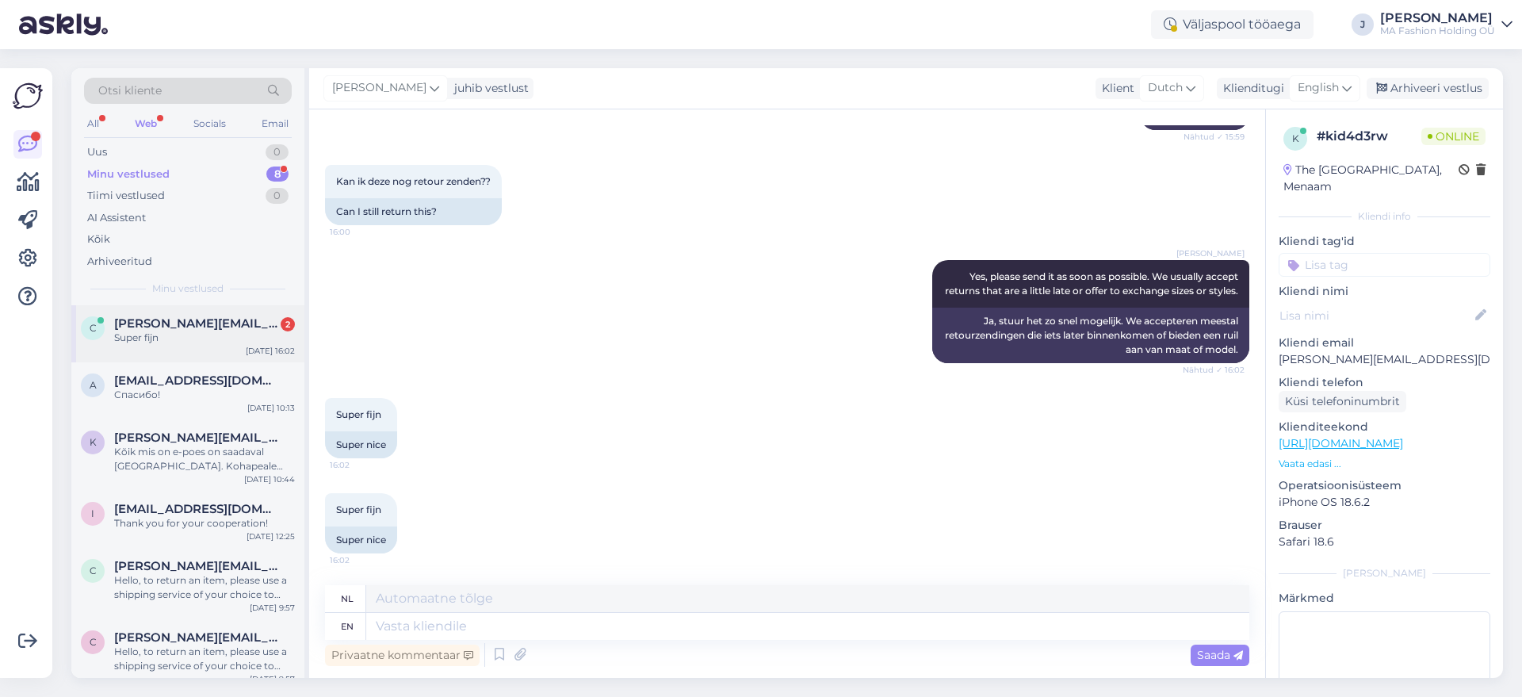
drag, startPoint x: 242, startPoint y: 327, endPoint x: 255, endPoint y: 318, distance: 16.1
click at [245, 326] on span "[PERSON_NAME][EMAIL_ADDRESS][DOMAIN_NAME]" at bounding box center [196, 323] width 165 height 14
click at [231, 182] on div "Minu vestlused 8" at bounding box center [188, 174] width 208 height 22
click at [245, 141] on div "Uus 0" at bounding box center [188, 152] width 208 height 22
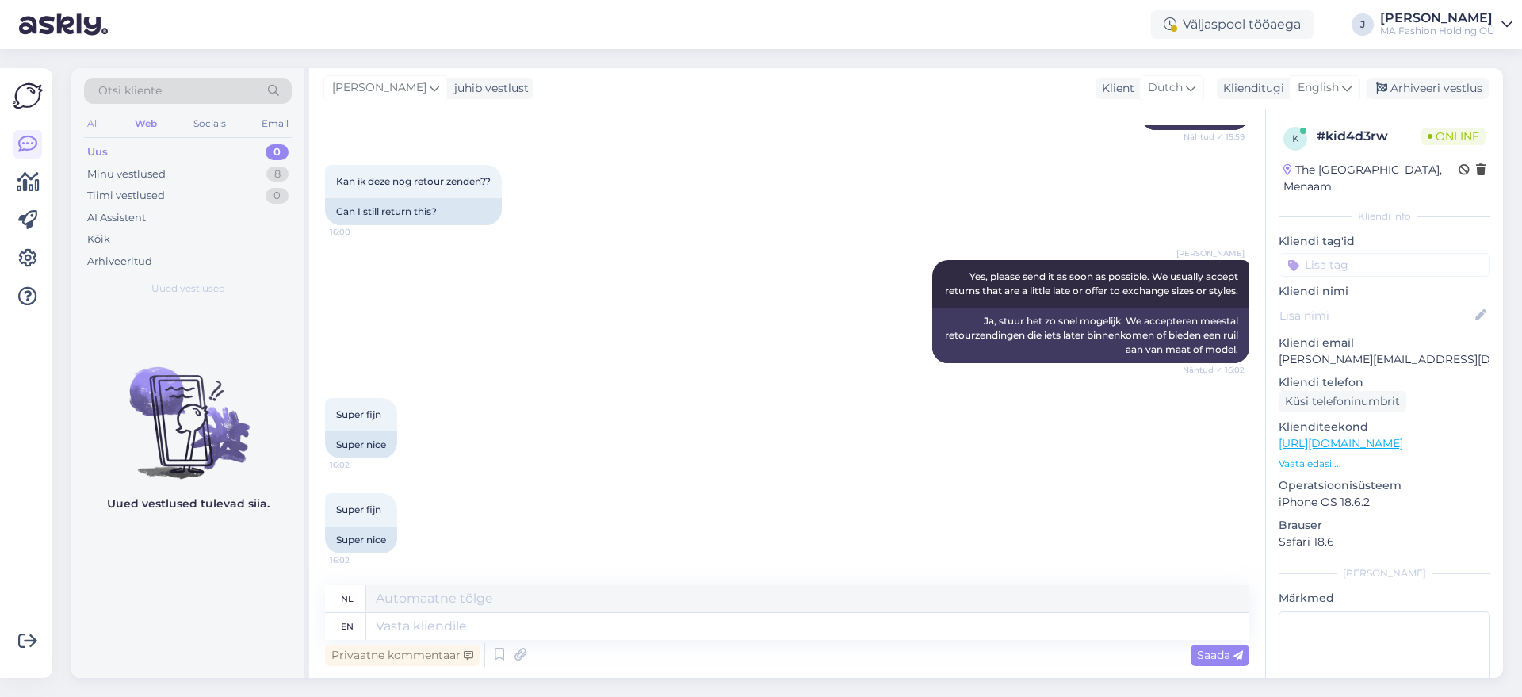
click at [89, 125] on div "All" at bounding box center [93, 123] width 18 height 21
drag, startPoint x: 109, startPoint y: 117, endPoint x: 97, endPoint y: 120, distance: 12.1
click at [103, 120] on div "All Web Socials Email" at bounding box center [188, 125] width 208 height 25
click at [90, 122] on div "All" at bounding box center [93, 123] width 18 height 21
